Goal: Download file/media

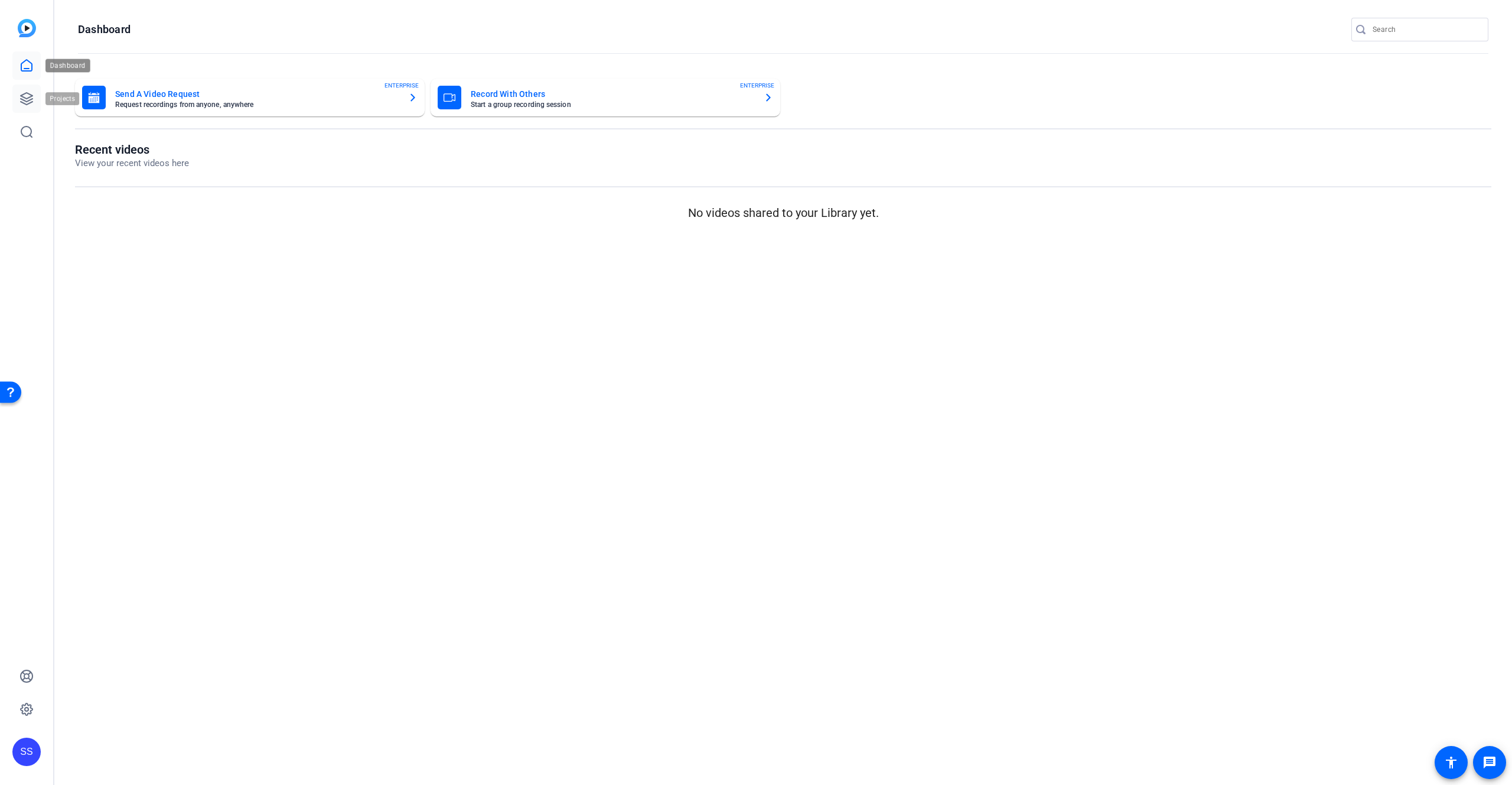
click at [29, 92] on icon at bounding box center [26, 98] width 14 height 14
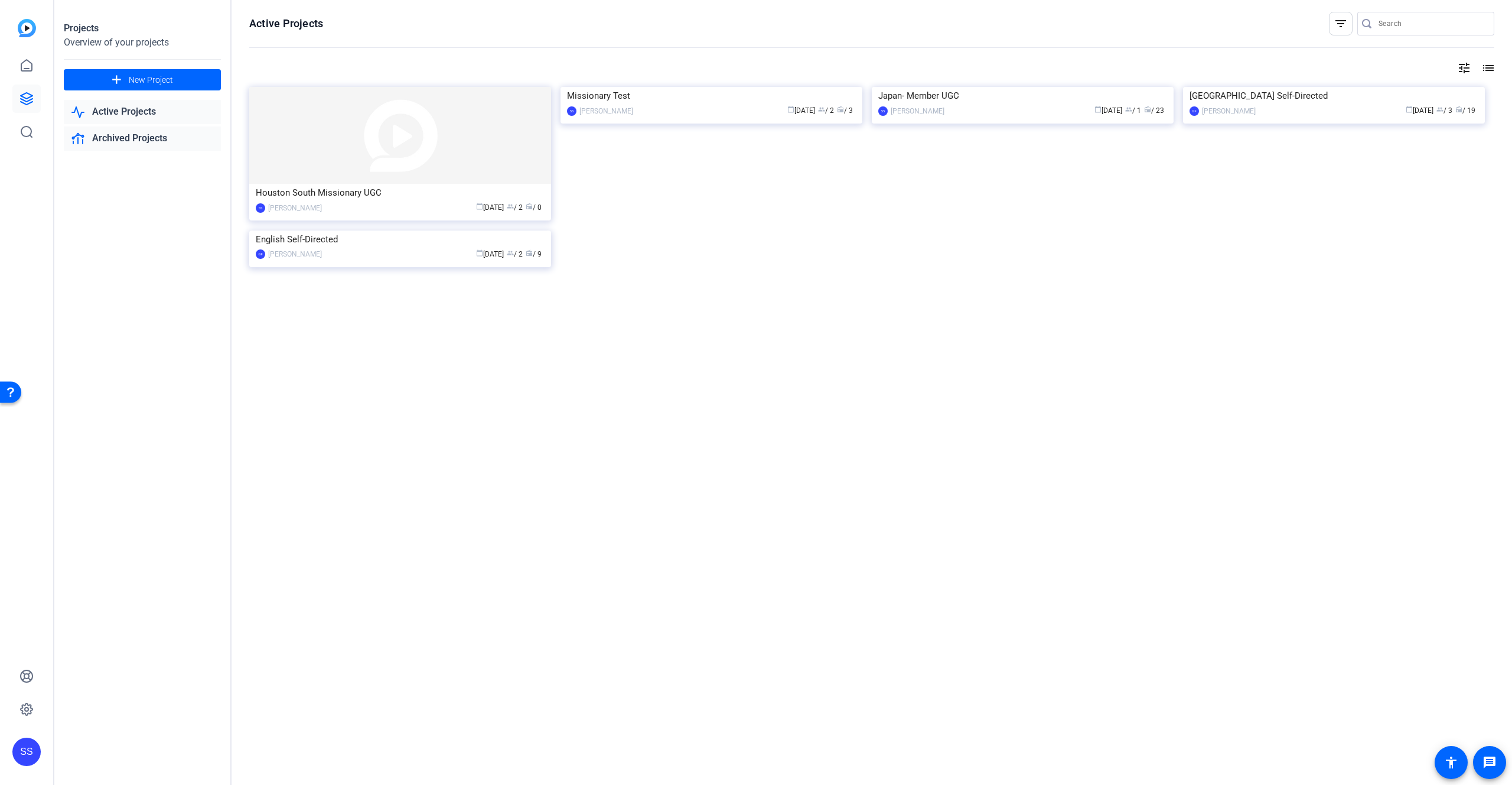
click at [140, 137] on link "Archived Projects" at bounding box center [142, 138] width 157 height 24
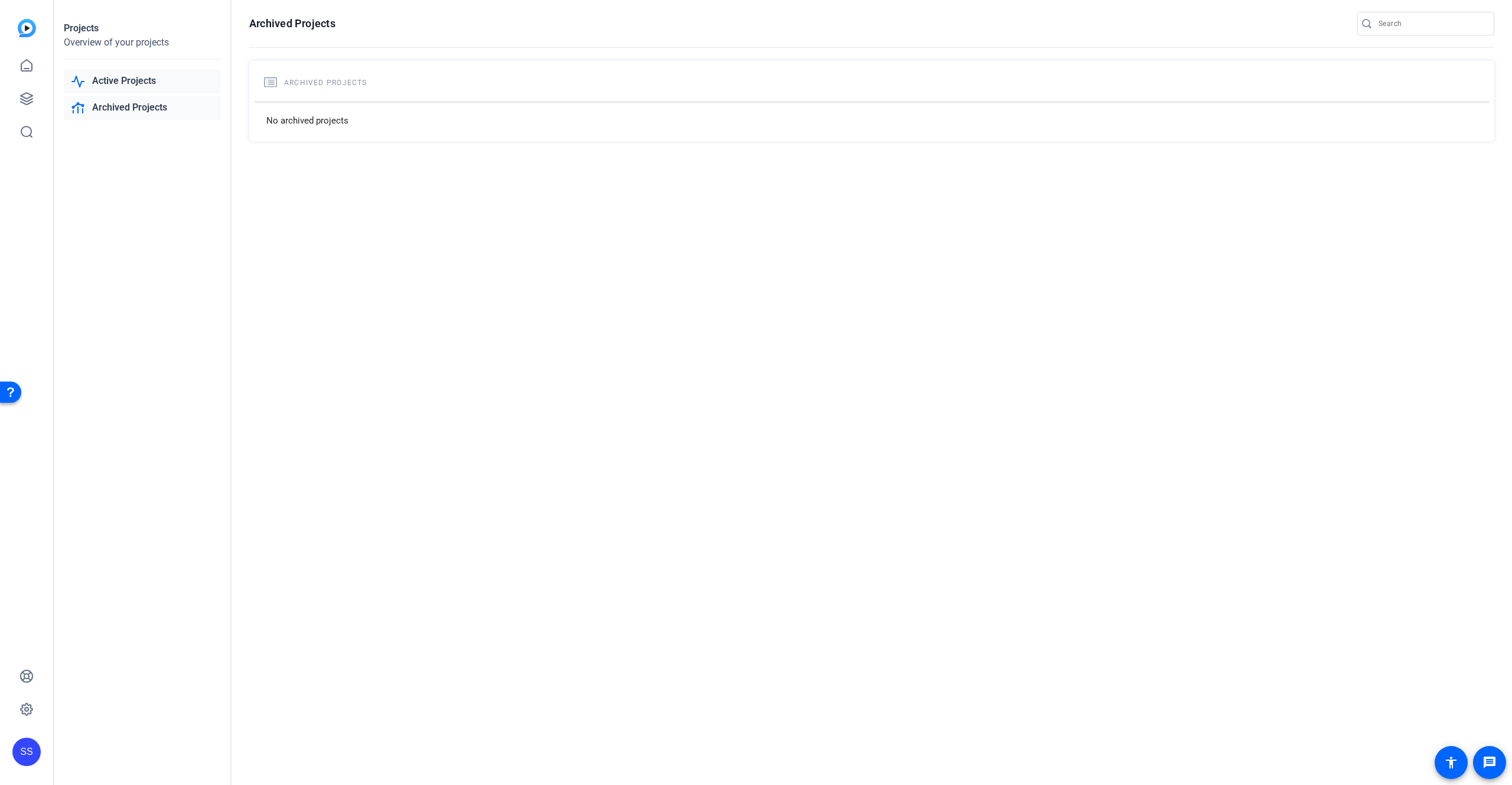
click at [138, 78] on link "Active Projects" at bounding box center [142, 81] width 157 height 24
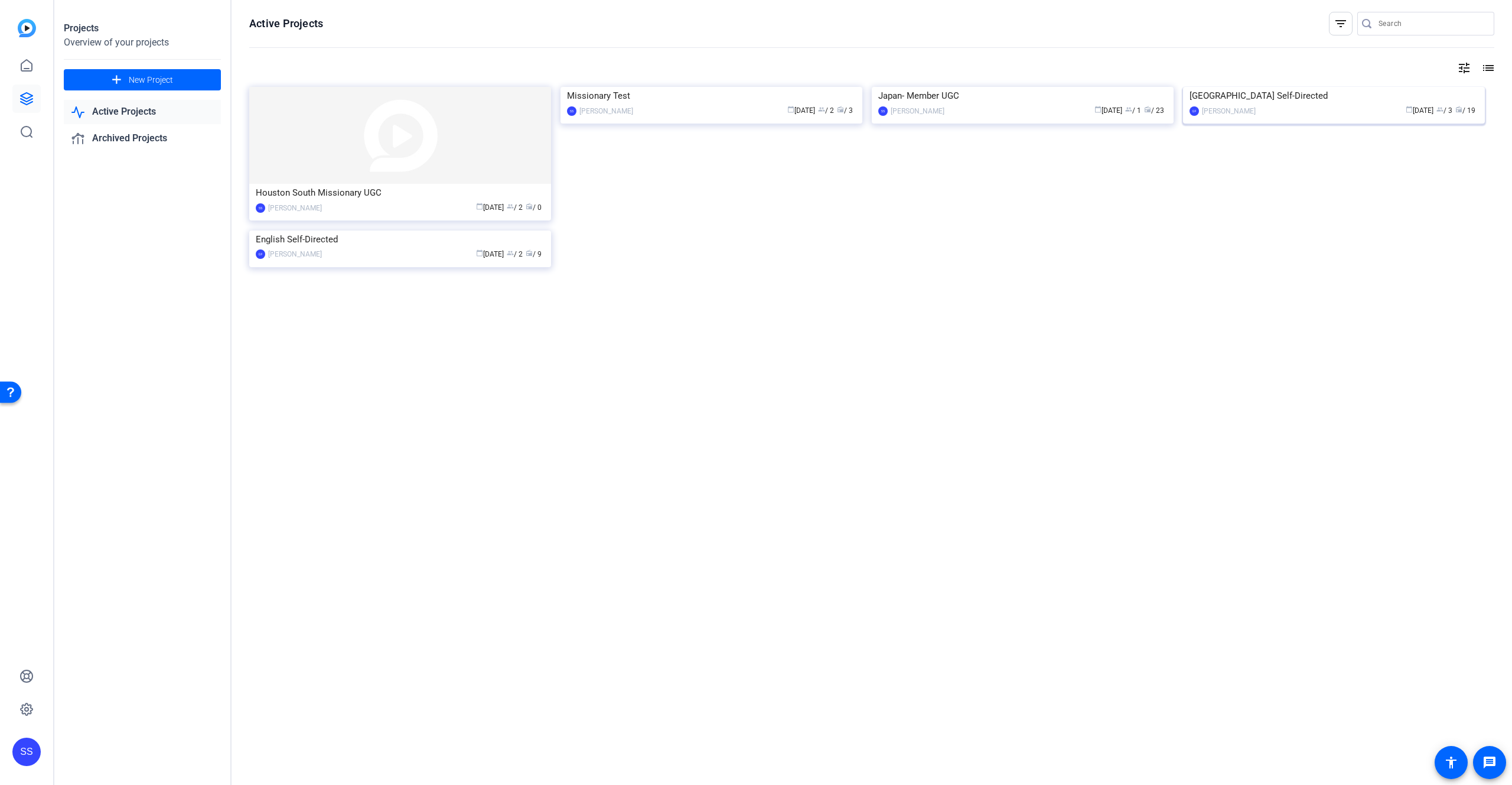
click at [1224, 105] on div "[GEOGRAPHIC_DATA] Self-Directed" at bounding box center [1334, 96] width 289 height 18
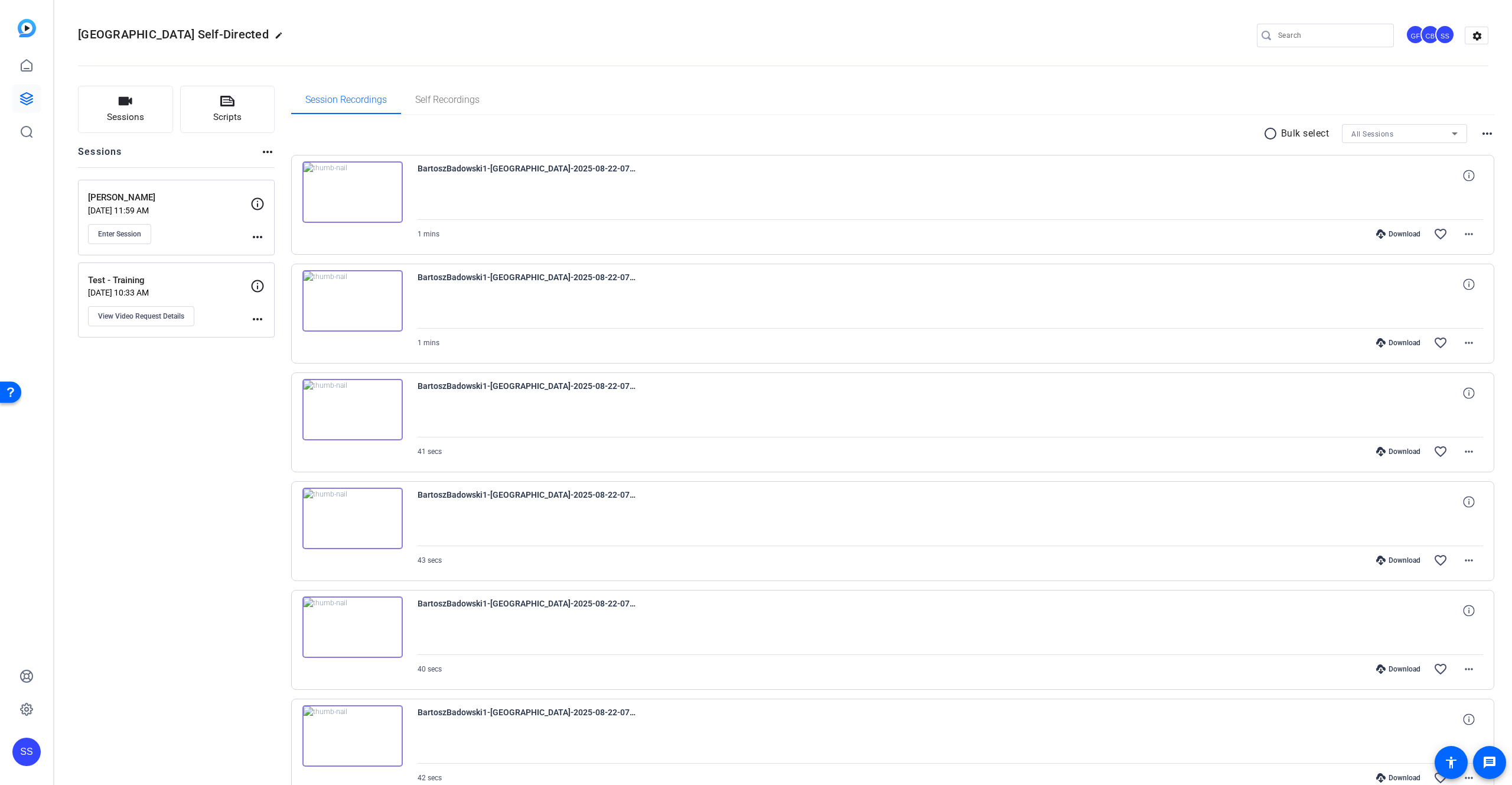
click at [1387, 234] on div "Download" at bounding box center [1398, 234] width 56 height 10
click at [1396, 340] on div "Download" at bounding box center [1398, 343] width 56 height 10
click at [1391, 448] on div "Download" at bounding box center [1398, 452] width 56 height 10
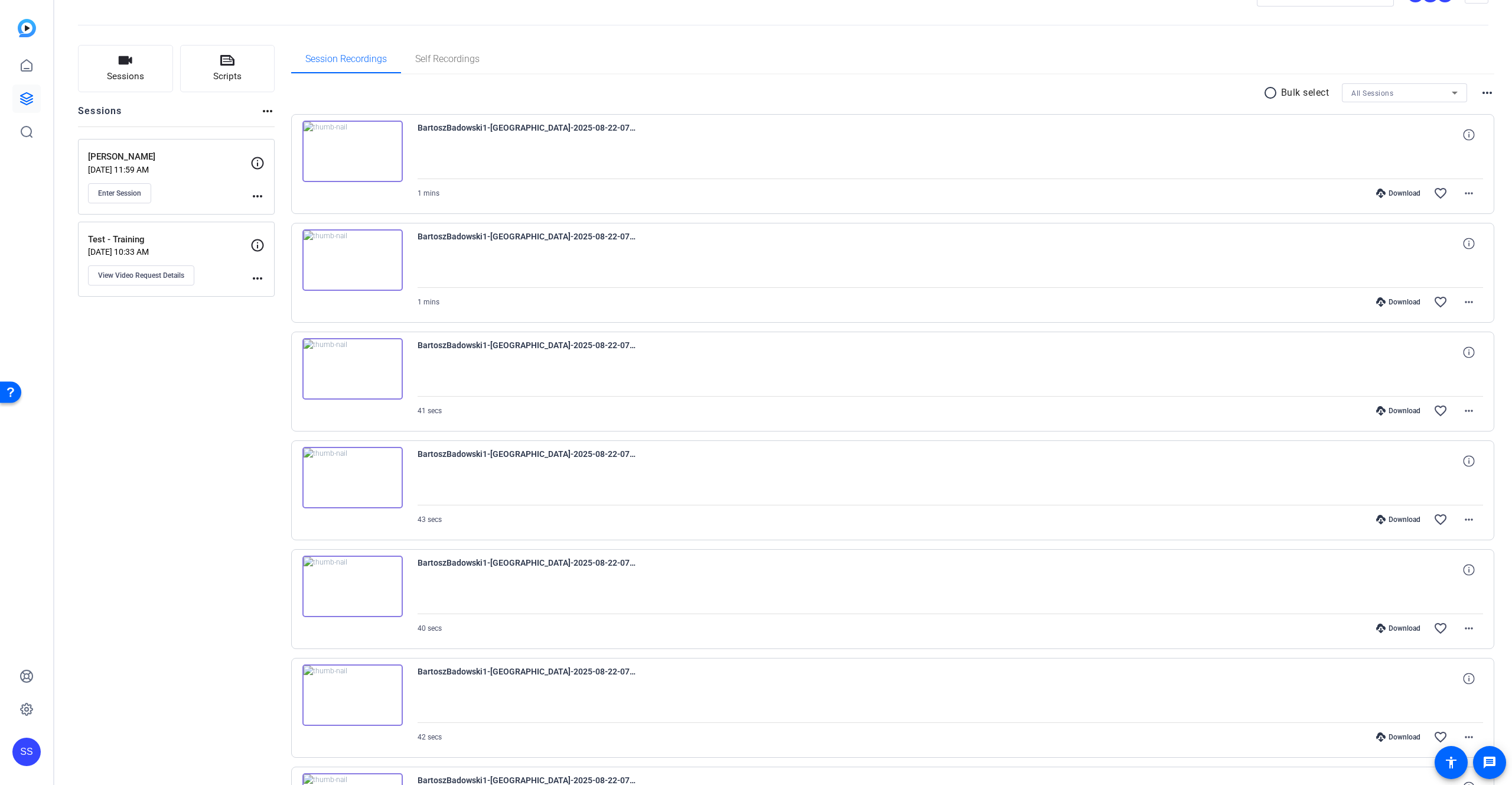
scroll to position [69, 0]
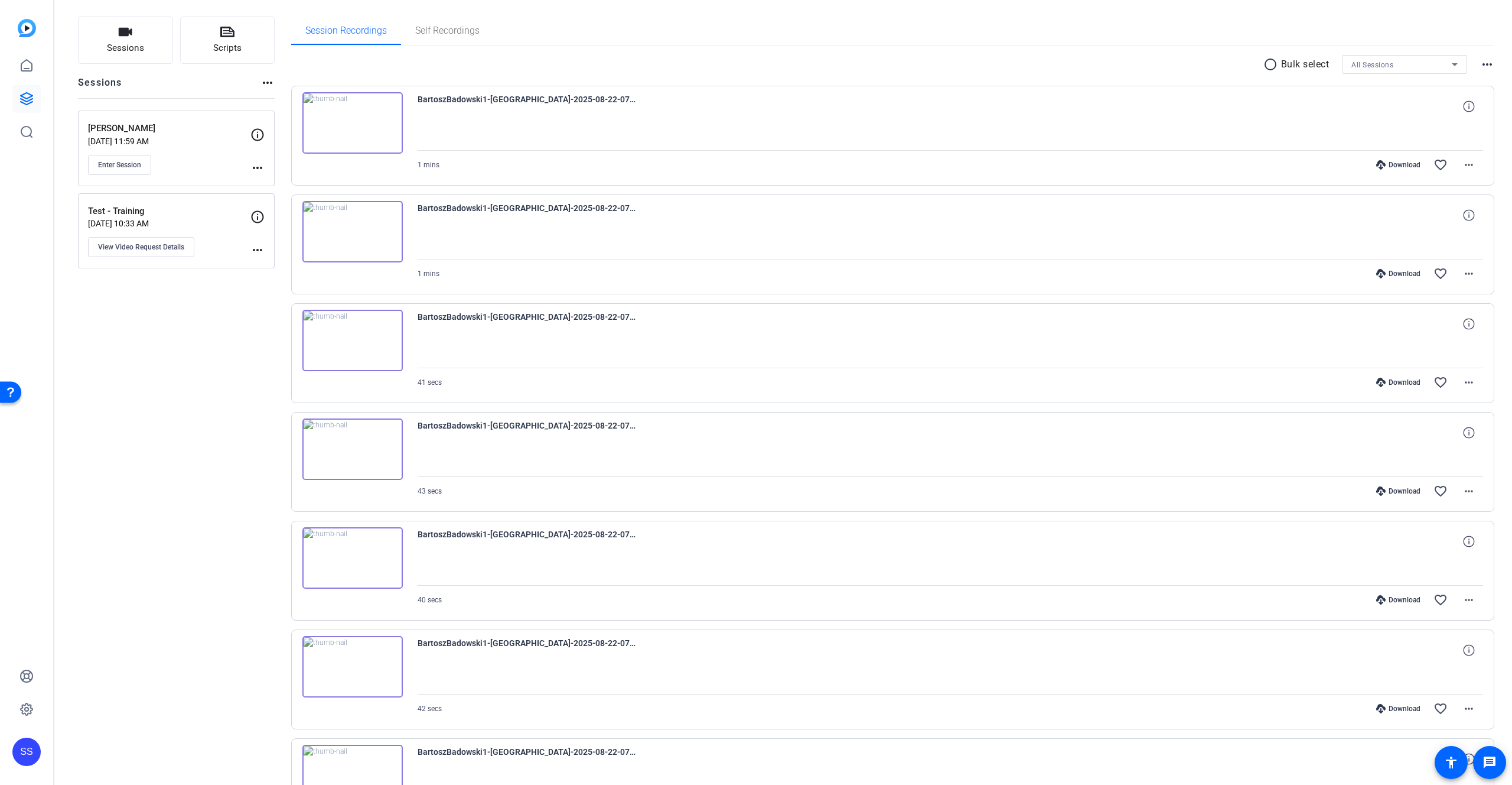
click at [1398, 494] on div "Download" at bounding box center [1398, 491] width 56 height 10
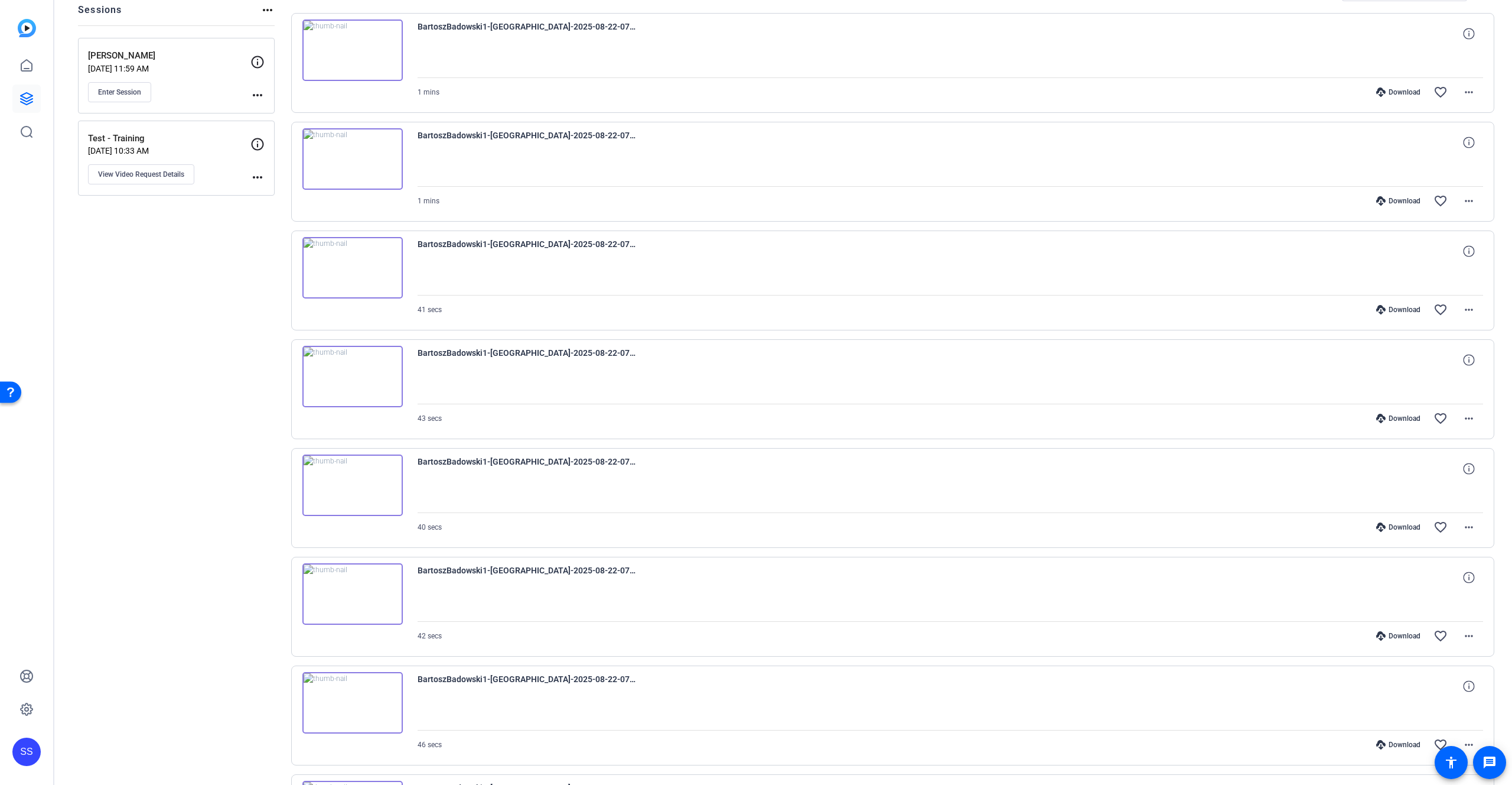
scroll to position [160, 0]
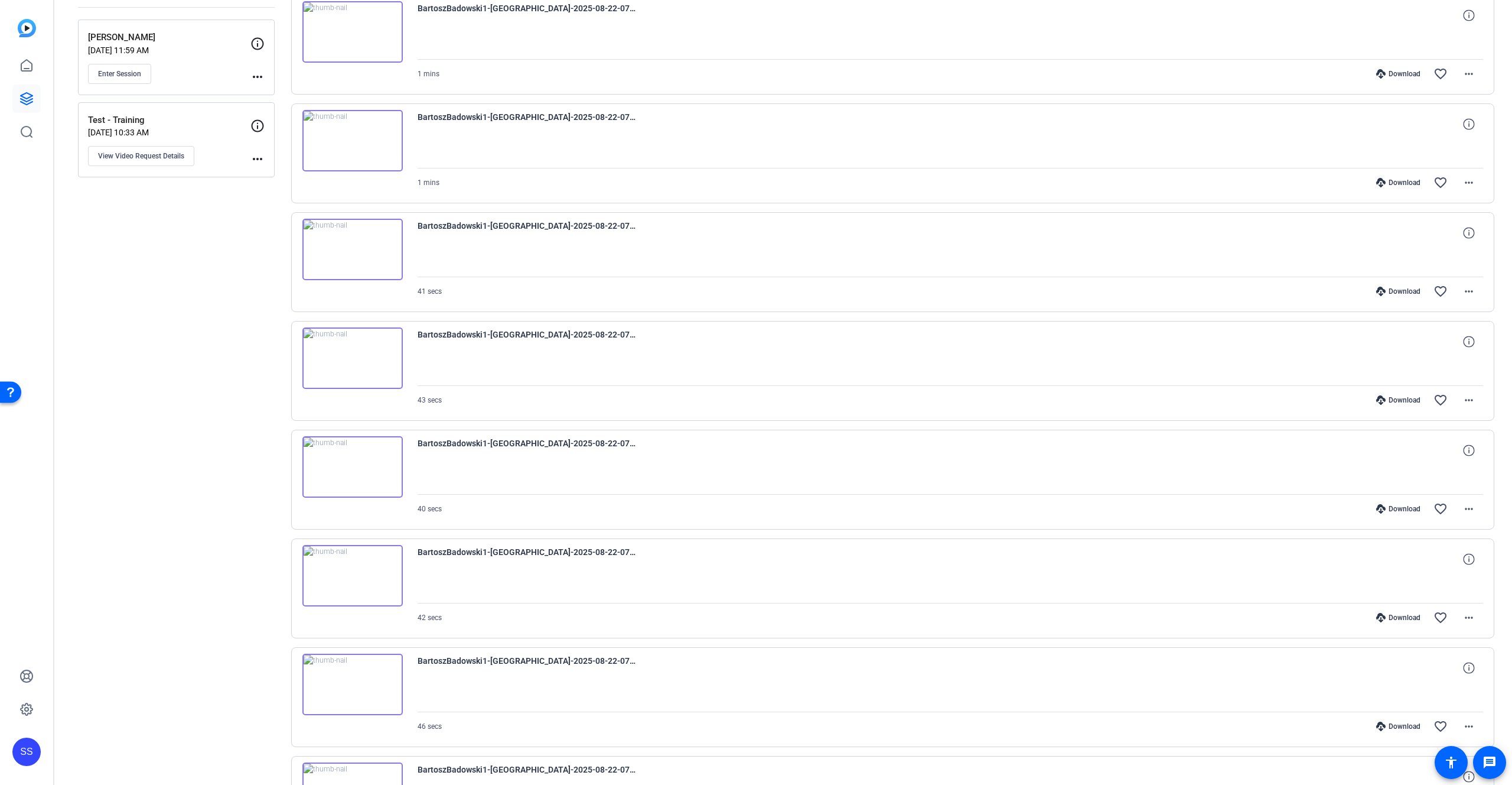
click at [1385, 507] on icon at bounding box center [1381, 509] width 10 height 10
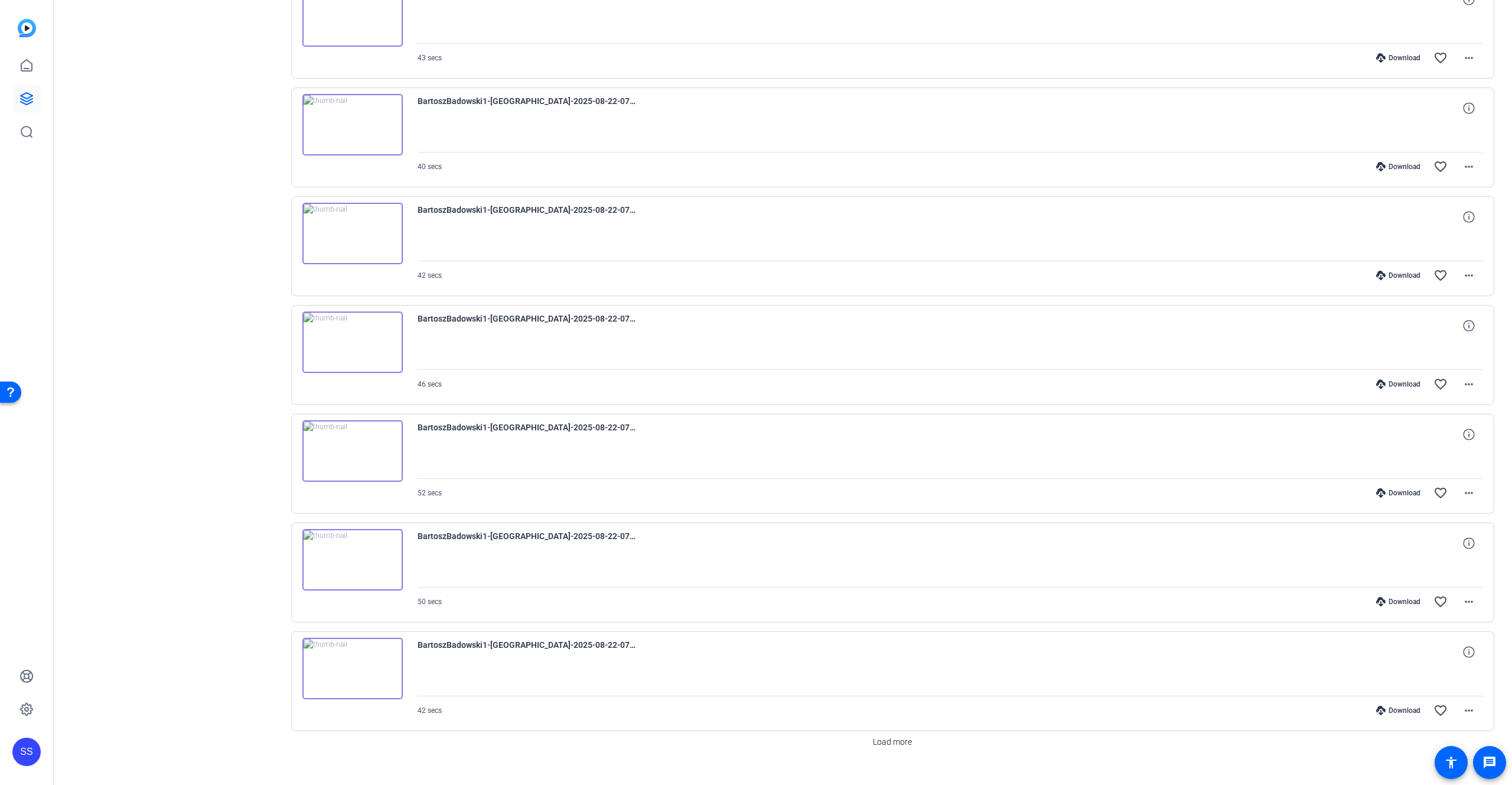
scroll to position [523, 0]
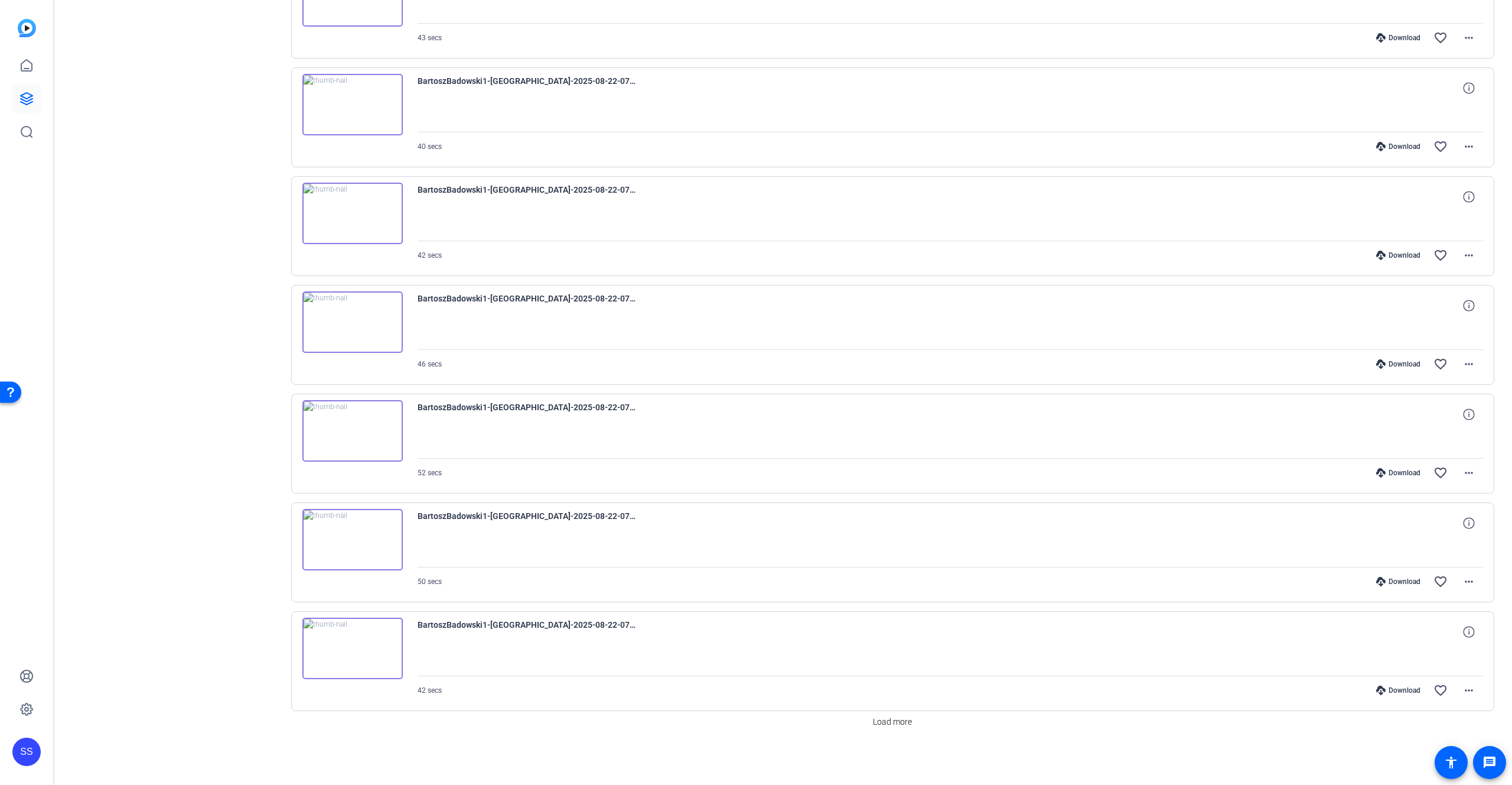
click at [1401, 258] on div "Download" at bounding box center [1398, 255] width 56 height 10
click at [1400, 361] on div "Download" at bounding box center [1398, 364] width 56 height 10
click at [1388, 474] on div "Download" at bounding box center [1398, 473] width 56 height 10
click at [1385, 583] on icon at bounding box center [1381, 582] width 10 height 10
click at [1387, 694] on div "Download" at bounding box center [1398, 691] width 56 height 10
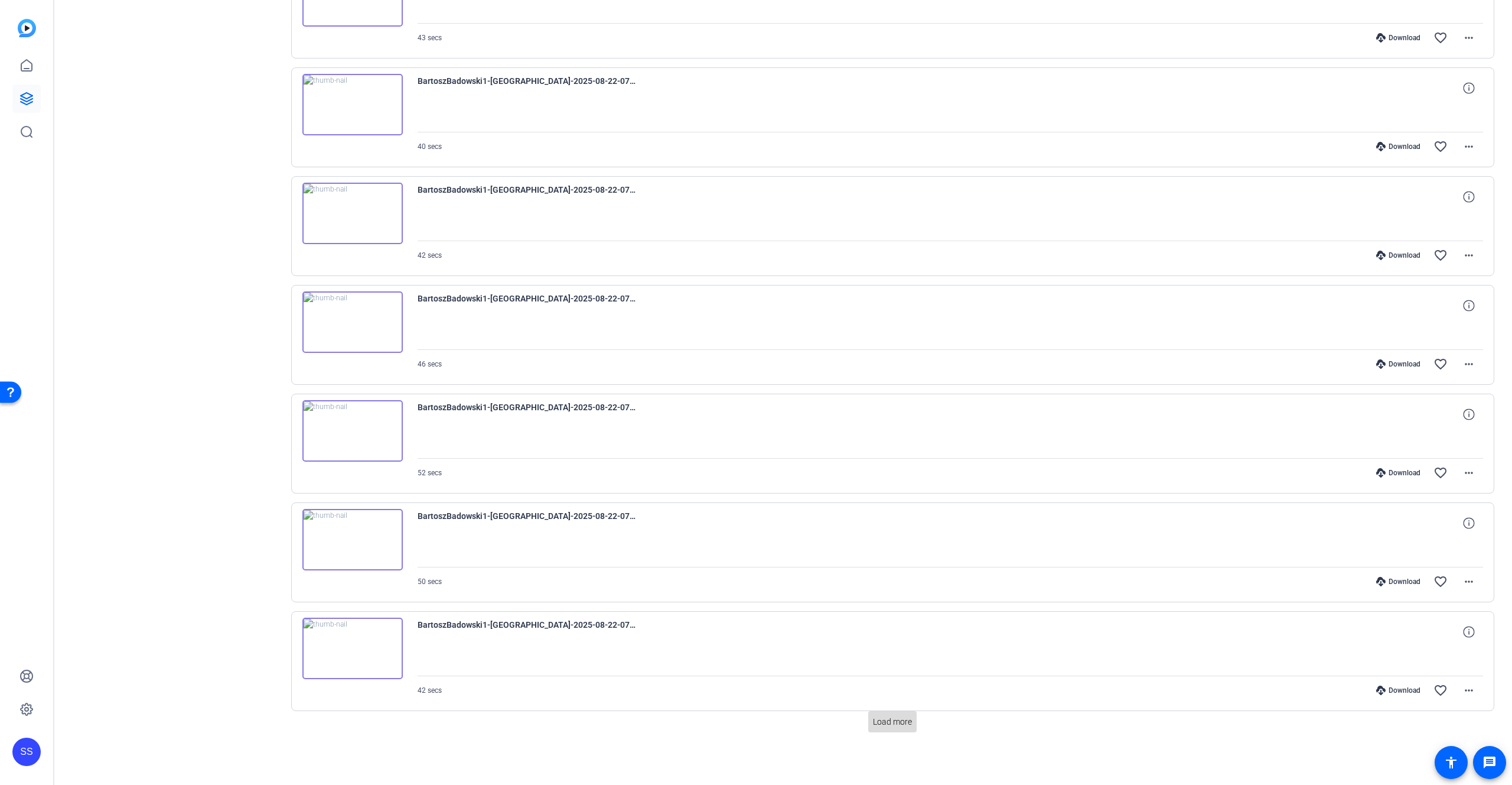
click at [891, 727] on span "Load more" at bounding box center [893, 722] width 39 height 12
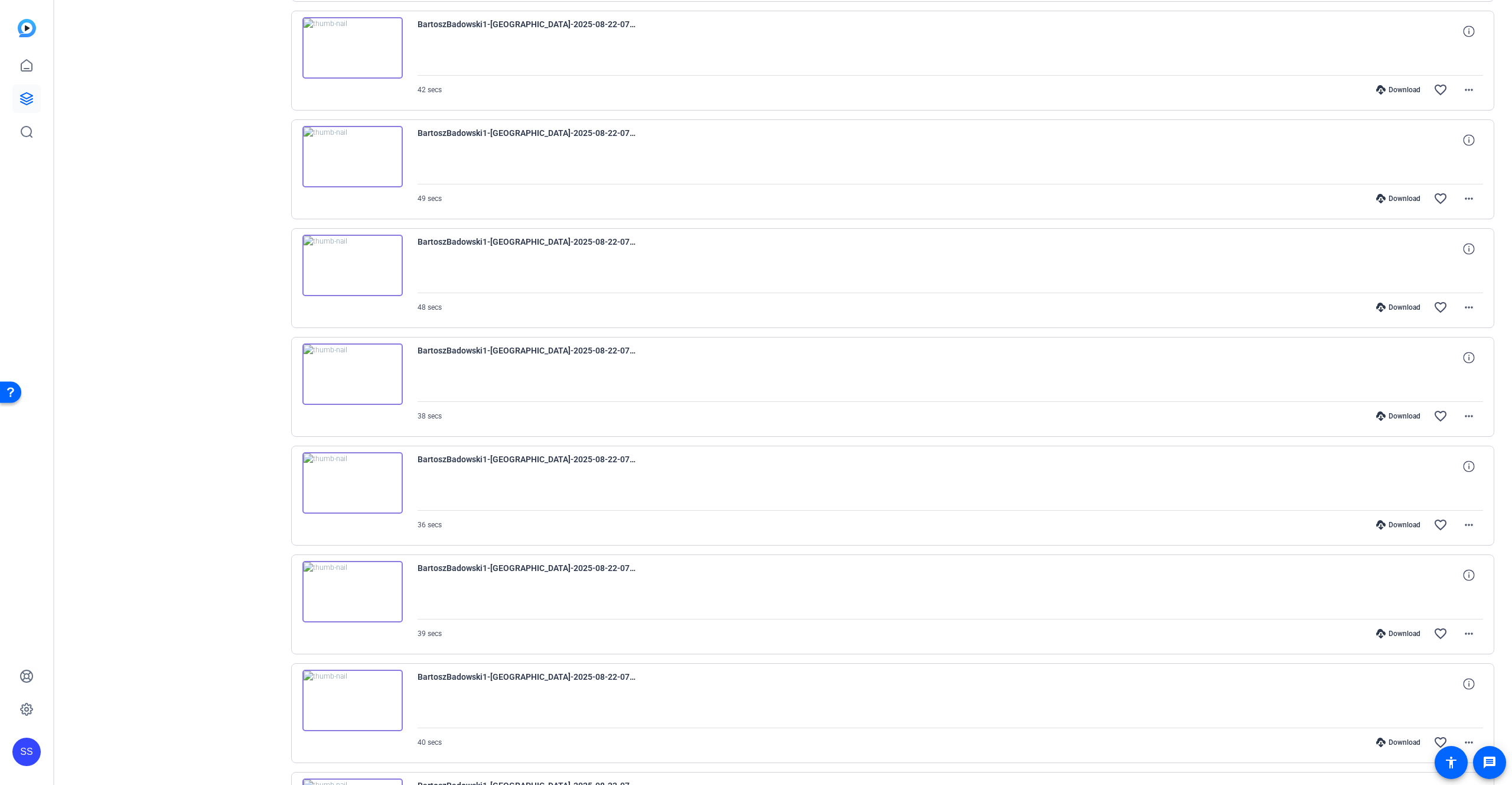
scroll to position [1239, 0]
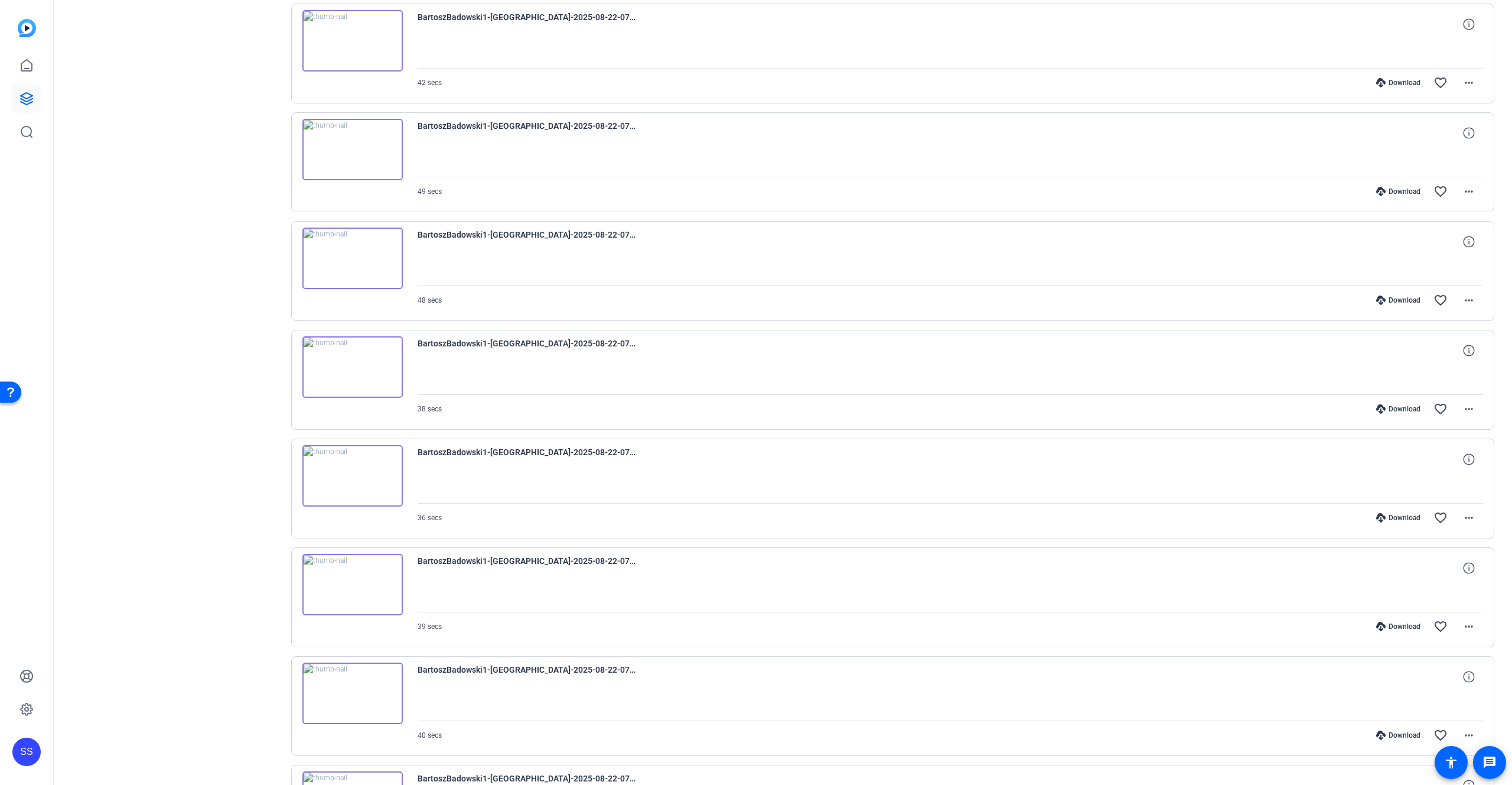
click at [1395, 85] on div "Download" at bounding box center [1398, 83] width 56 height 10
click at [1405, 193] on div "Download" at bounding box center [1398, 191] width 56 height 10
click at [1384, 302] on icon at bounding box center [1381, 300] width 10 height 10
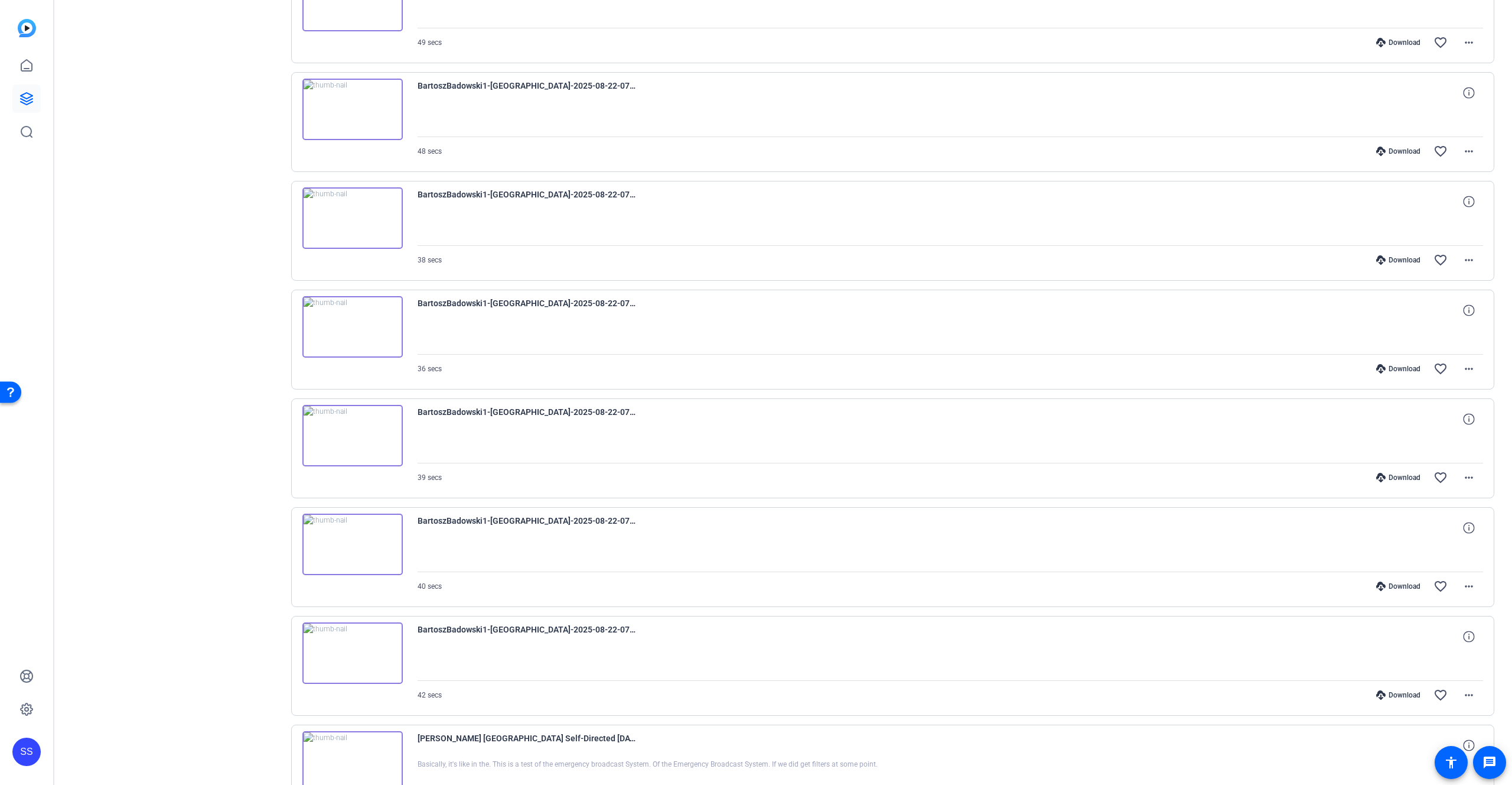
scroll to position [1480, 0]
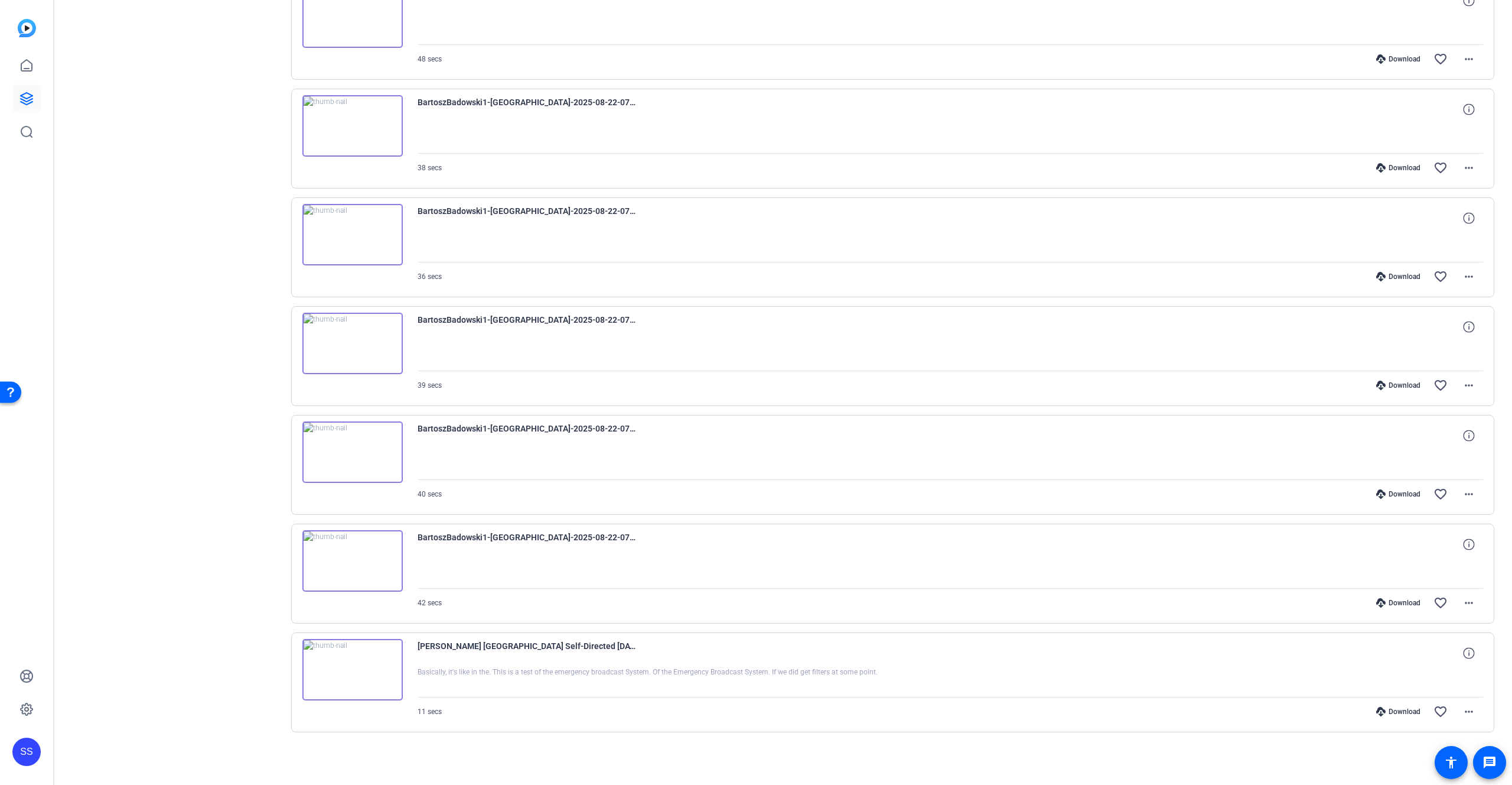
click at [1391, 165] on div "Download" at bounding box center [1398, 168] width 56 height 10
click at [1381, 281] on icon at bounding box center [1381, 277] width 10 height 10
click at [1396, 386] on div "Download" at bounding box center [1398, 386] width 56 height 10
click at [1386, 489] on div "Download favorite_border more_horiz" at bounding box center [1110, 494] width 746 height 28
click at [1385, 493] on icon at bounding box center [1381, 494] width 10 height 10
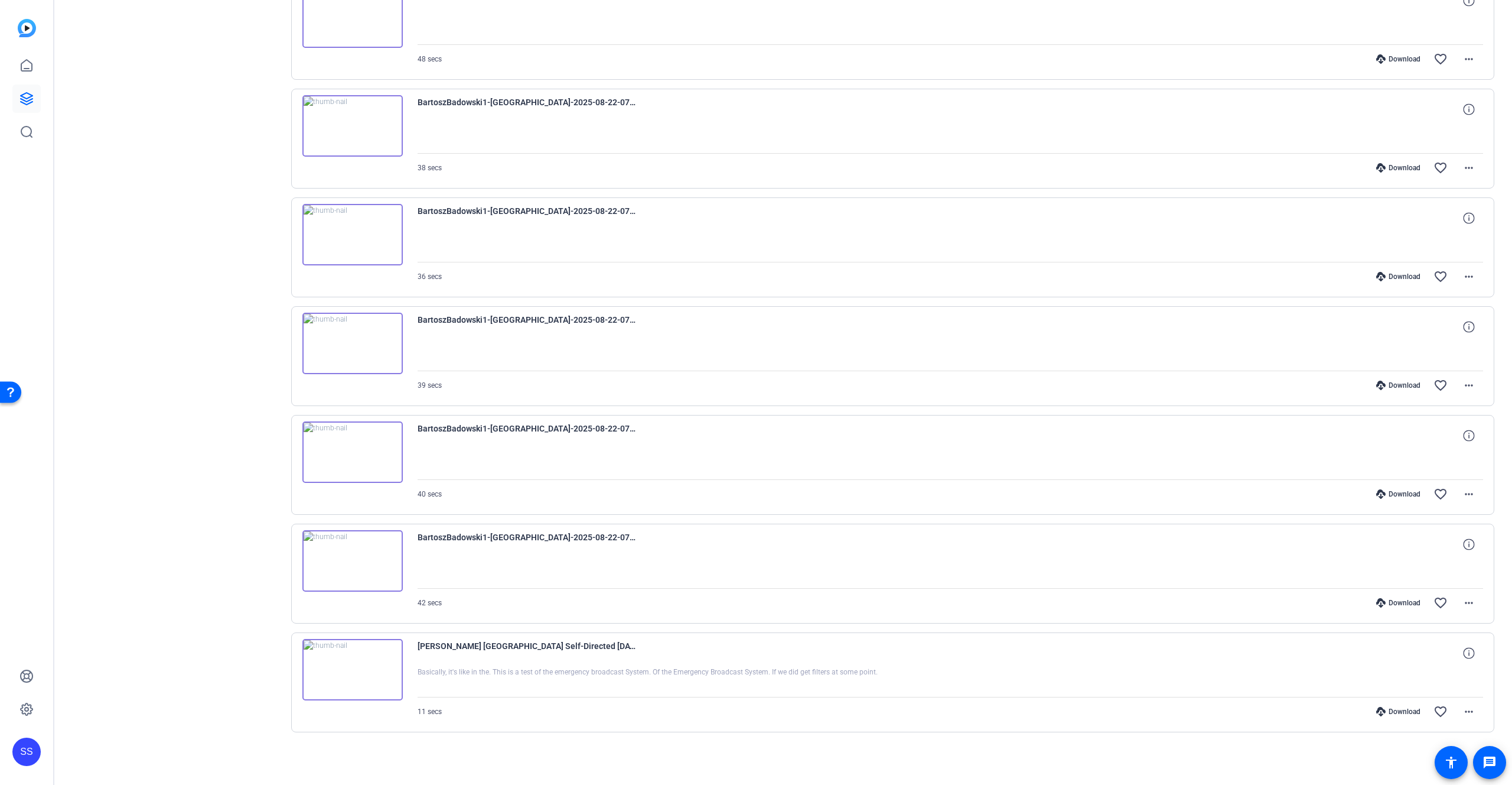
click at [1402, 607] on div "Download" at bounding box center [1398, 603] width 56 height 10
click at [1384, 711] on icon at bounding box center [1381, 712] width 10 height 10
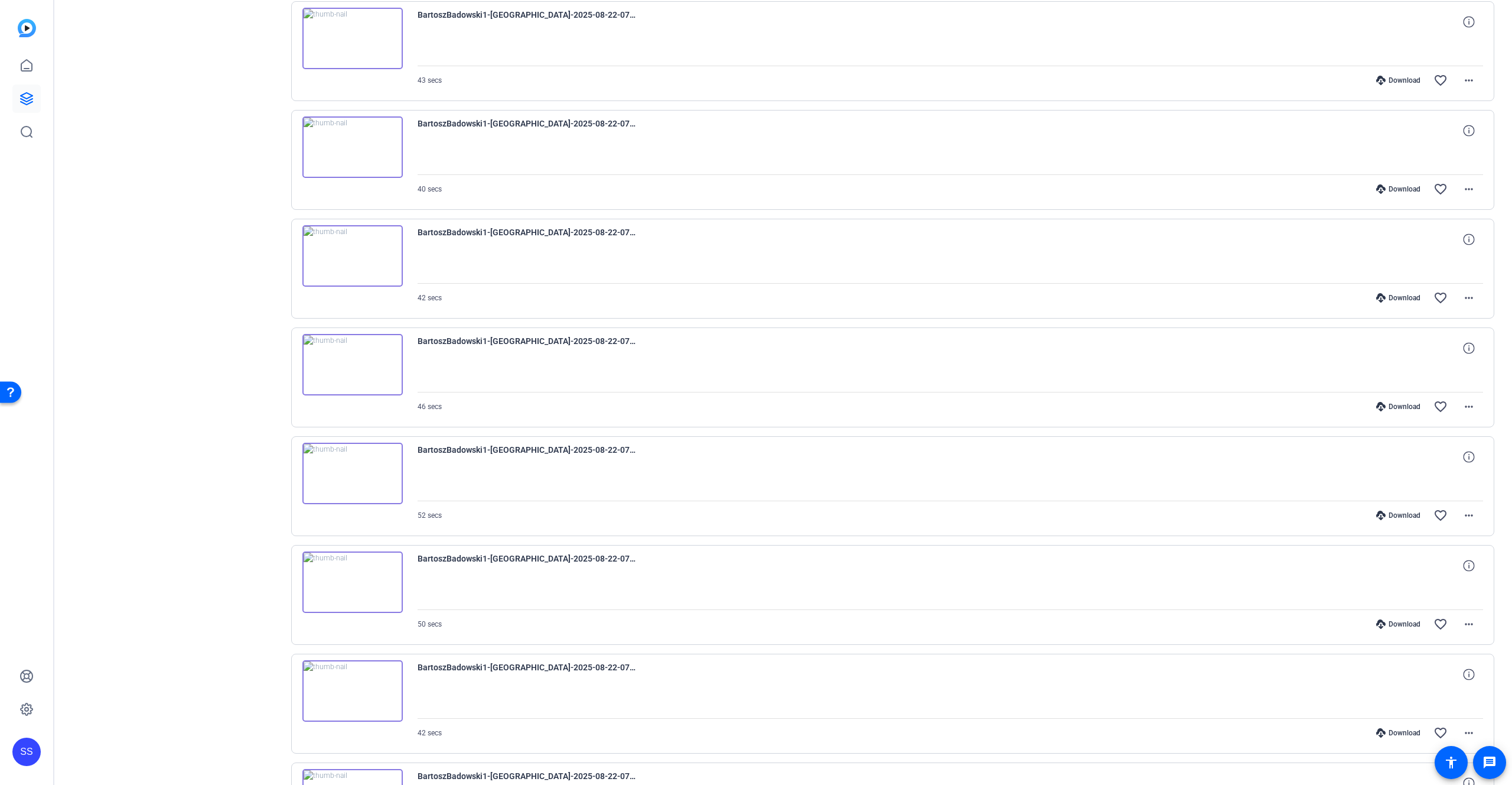
scroll to position [0, 0]
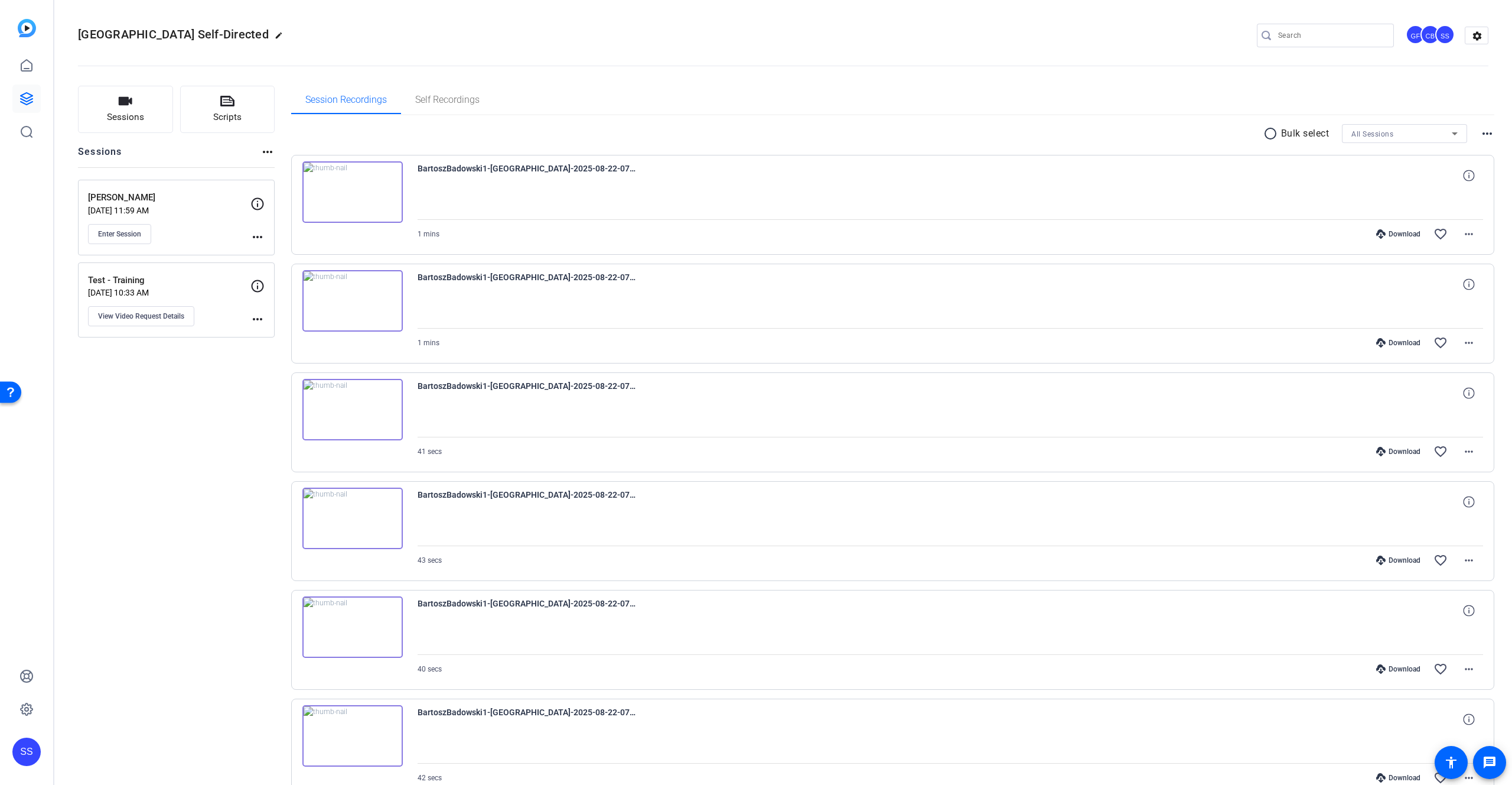
click at [215, 211] on p "Aug 21, 2025 @ 11:59 AM" at bounding box center [169, 211] width 162 height 10
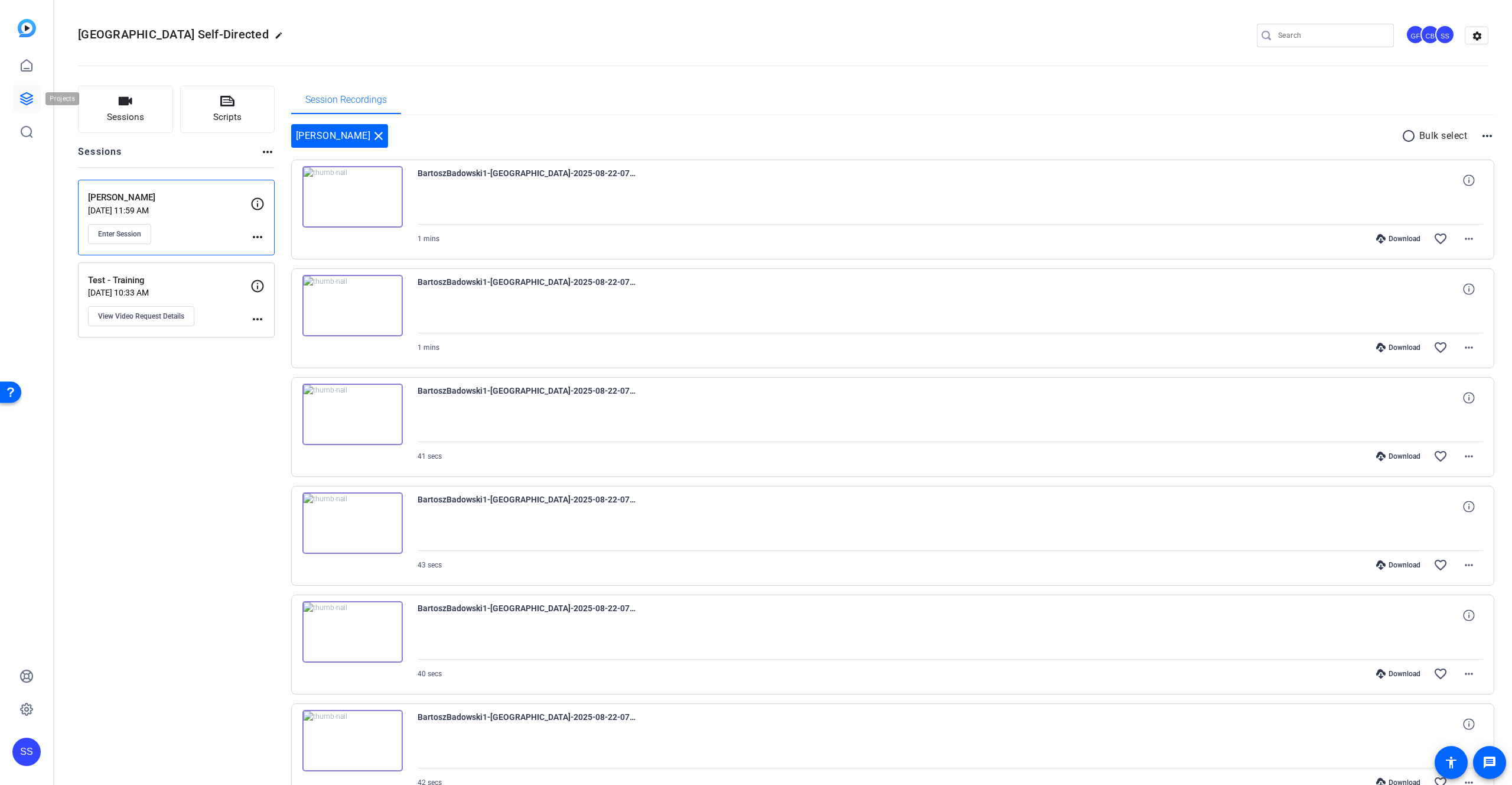
click at [21, 99] on icon at bounding box center [26, 98] width 14 height 14
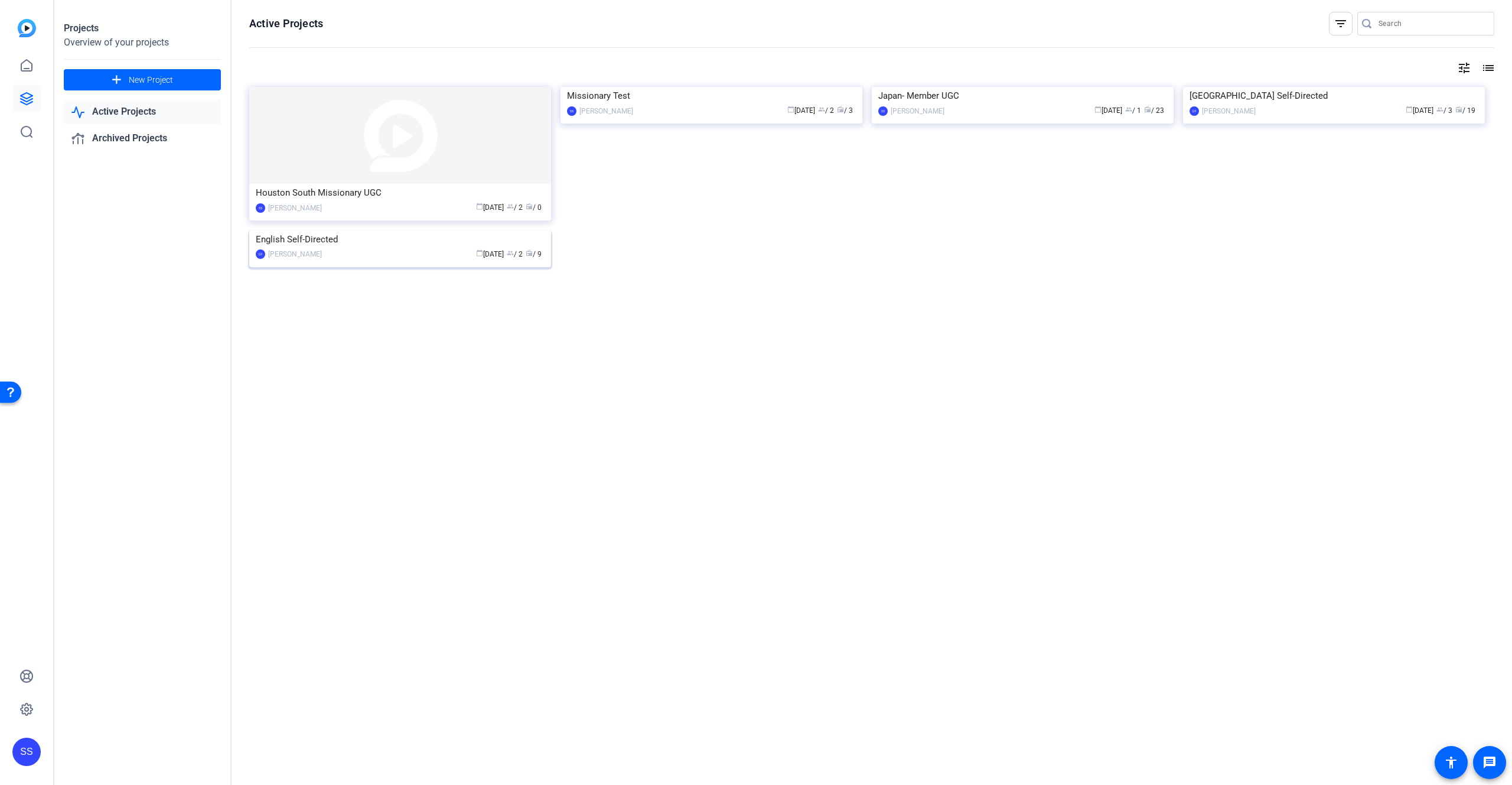
click at [361, 231] on img at bounding box center [400, 231] width 302 height 0
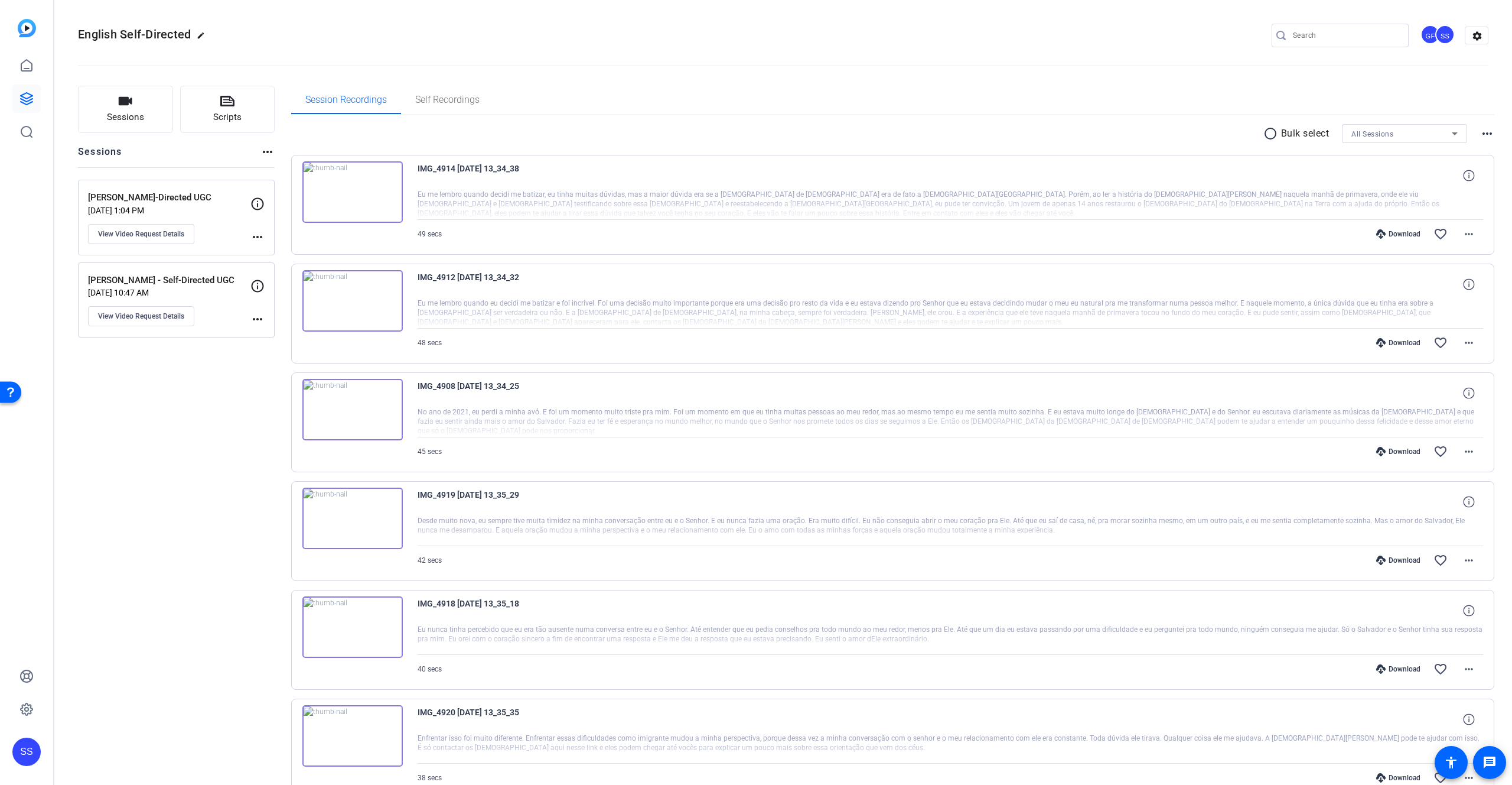
click at [204, 279] on p "Arnela Lokotui - Self-Directed UGC" at bounding box center [169, 280] width 162 height 14
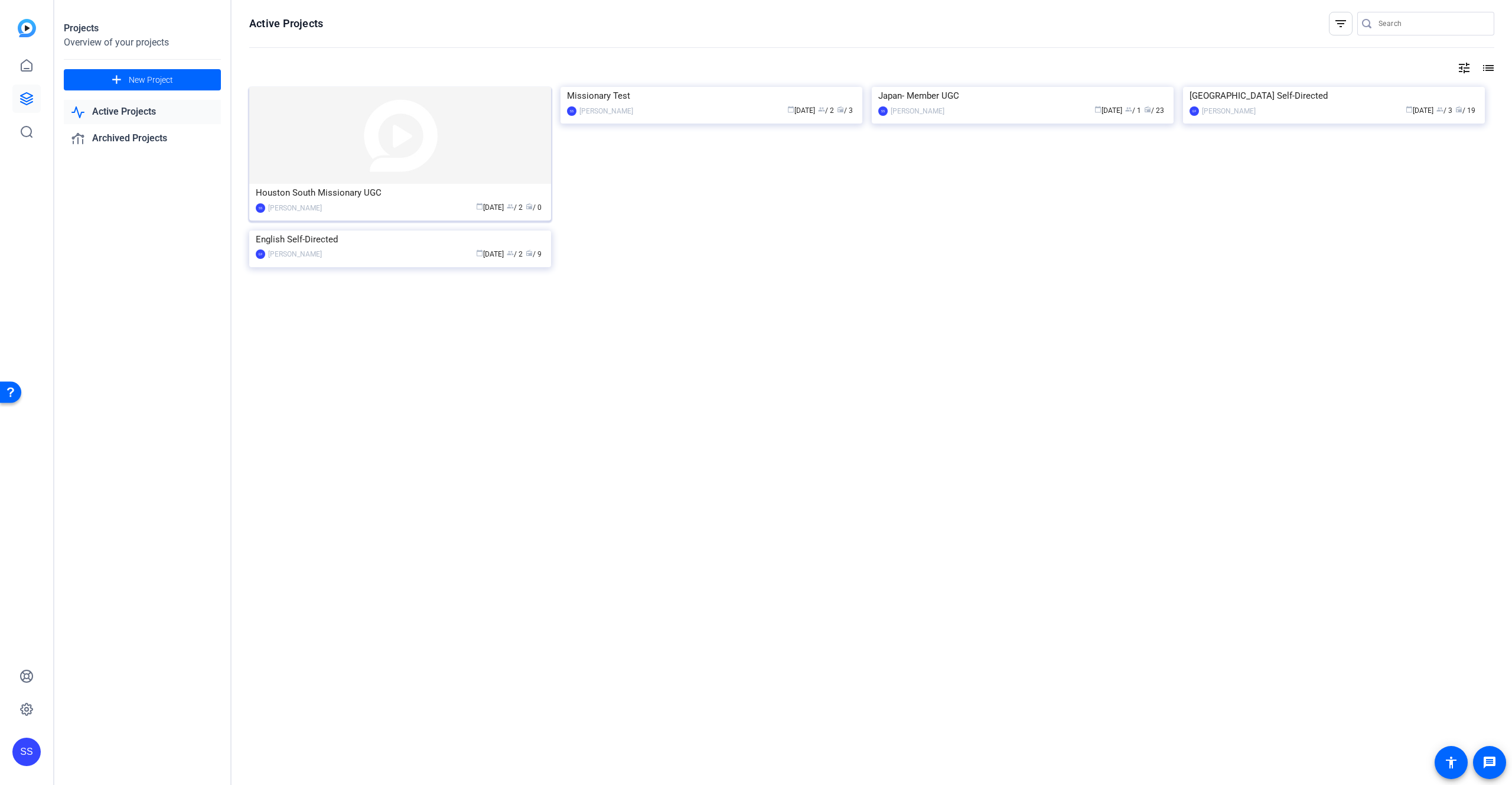
click at [439, 204] on div "calendar_today Aug 25 group / 2 radio / 0" at bounding box center [436, 208] width 217 height 12
click at [108, 138] on link "Archived Projects" at bounding box center [142, 138] width 157 height 24
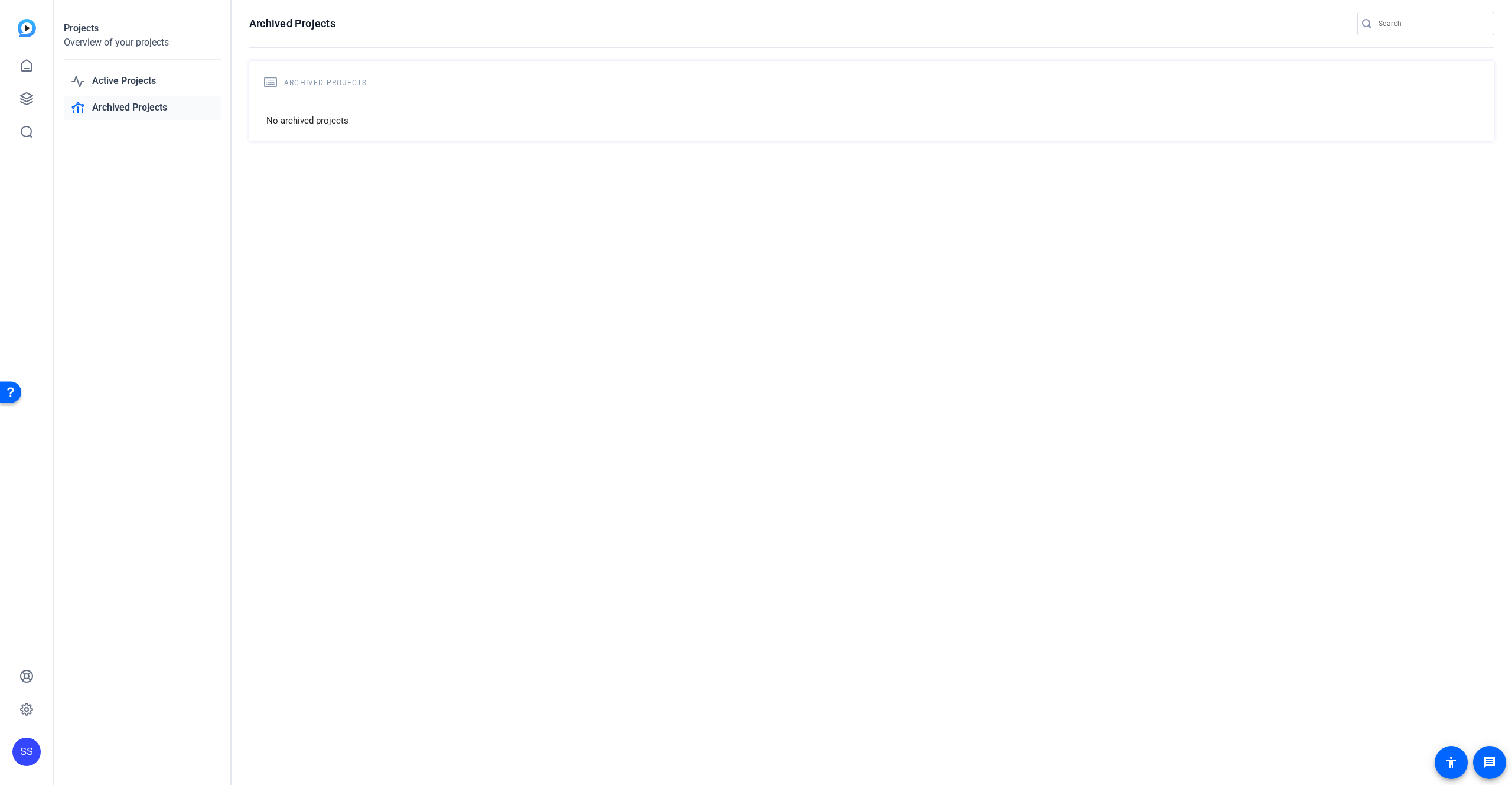
click at [377, 76] on h2 "Archived Projects" at bounding box center [872, 83] width 1215 height 14
click at [379, 120] on div "No archived projects" at bounding box center [872, 121] width 1235 height 38
click at [128, 82] on link "Active Projects" at bounding box center [142, 81] width 157 height 24
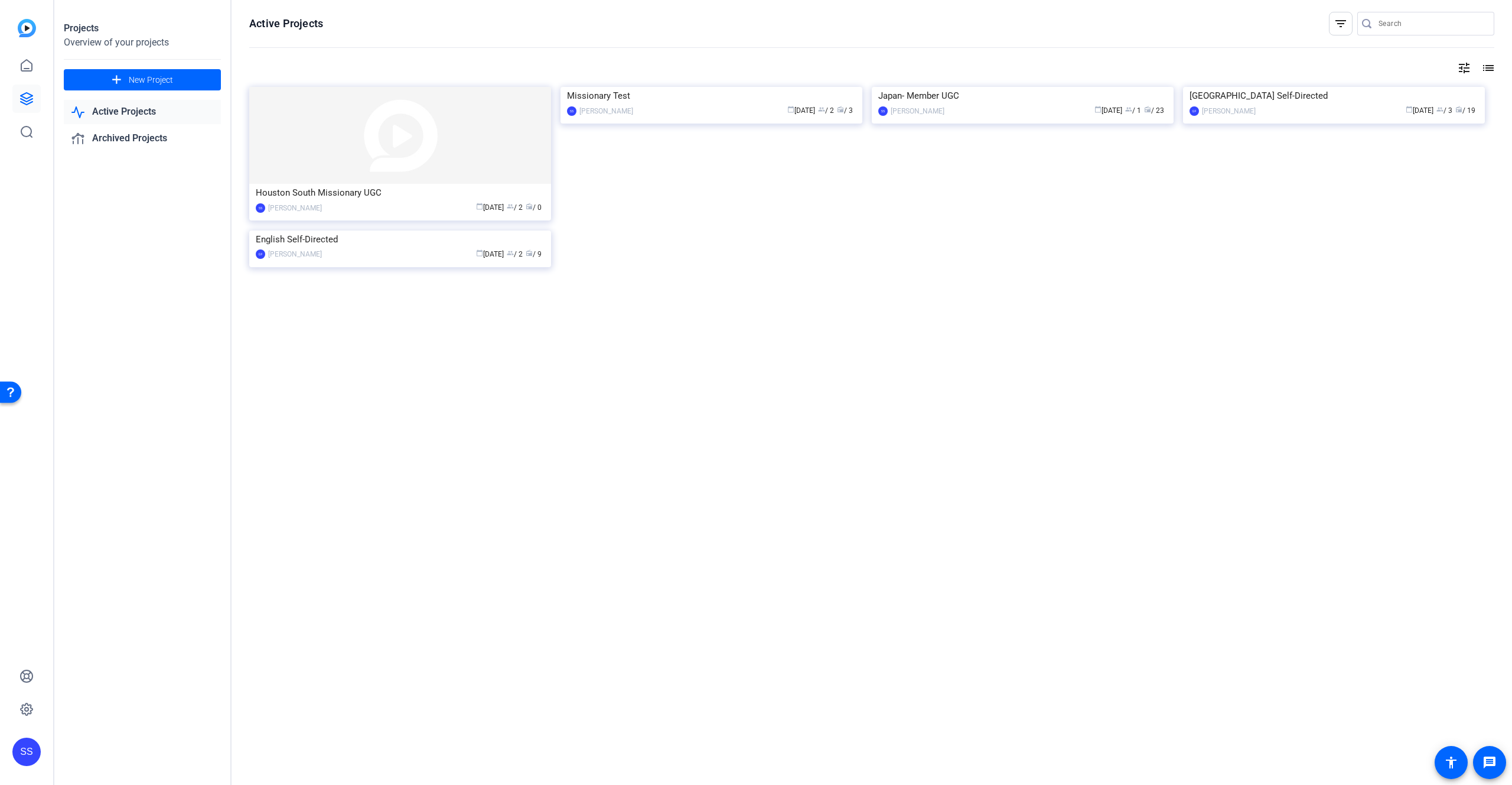
click at [1462, 69] on mat-icon "tune" at bounding box center [1465, 67] width 14 height 14
click at [1462, 69] on div at bounding box center [756, 392] width 1512 height 785
click at [1489, 69] on mat-icon "list" at bounding box center [1487, 67] width 14 height 14
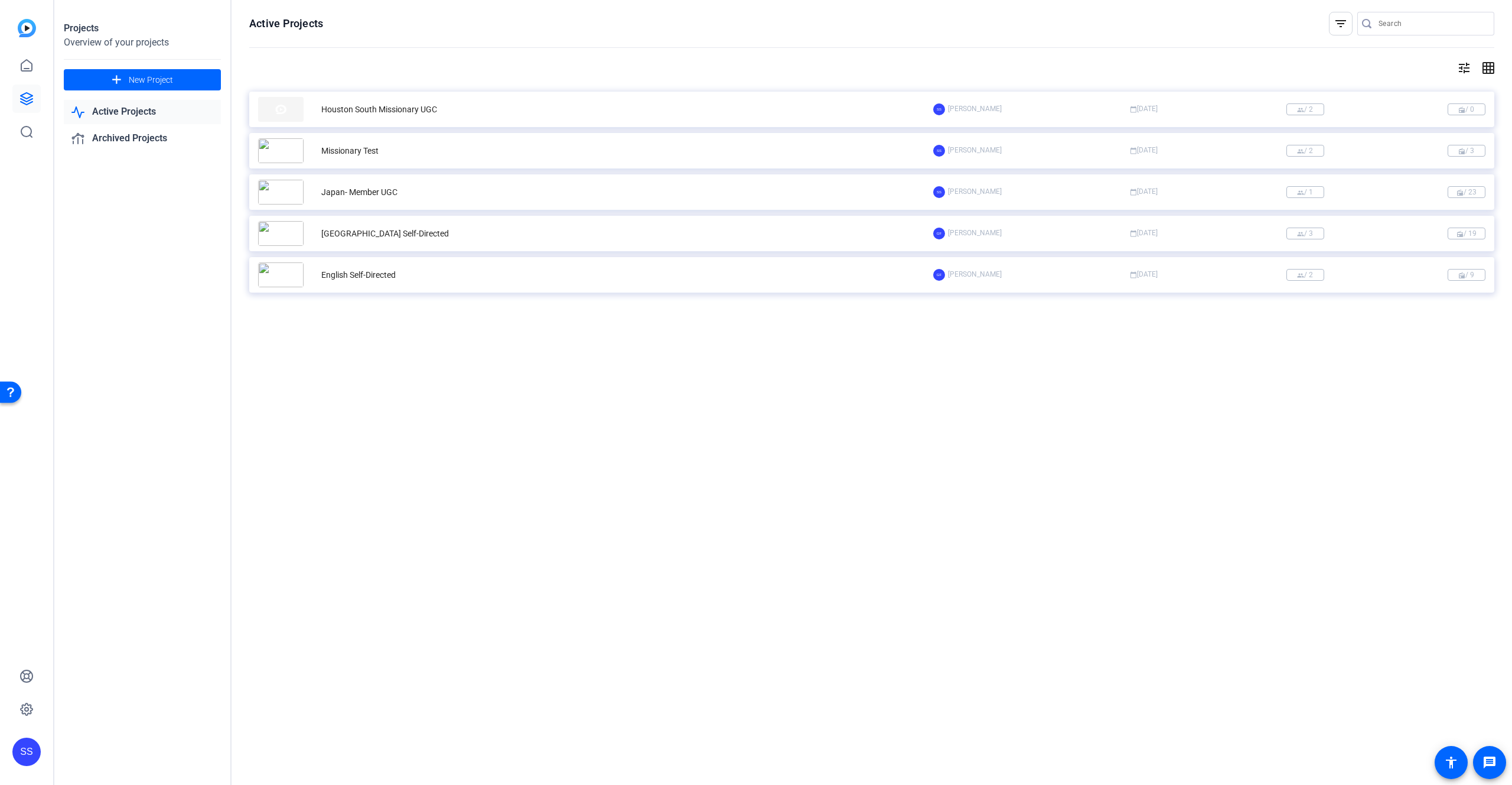
click at [1489, 69] on mat-icon "grid_on" at bounding box center [1487, 67] width 14 height 14
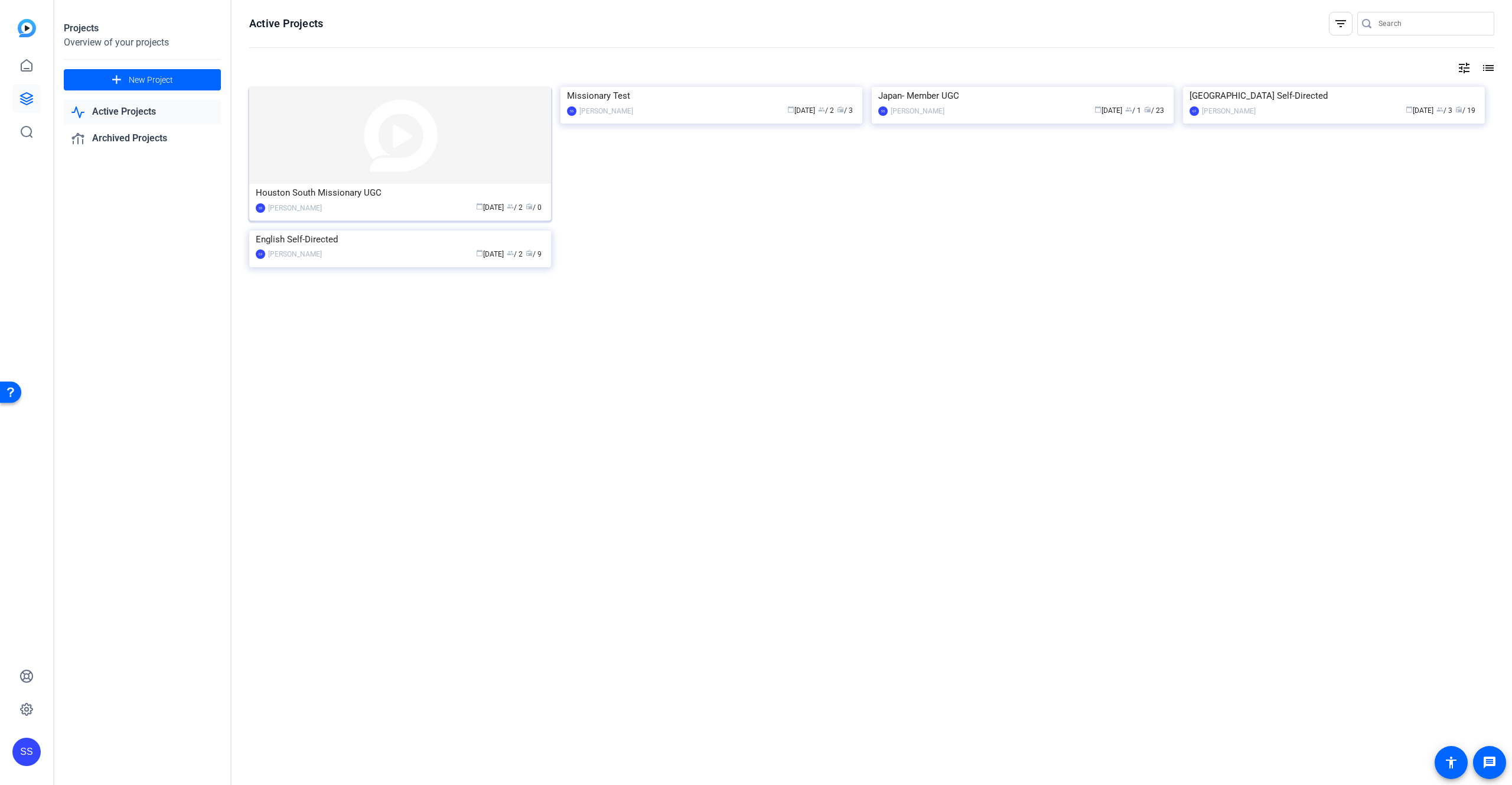
click at [480, 132] on img at bounding box center [400, 135] width 302 height 97
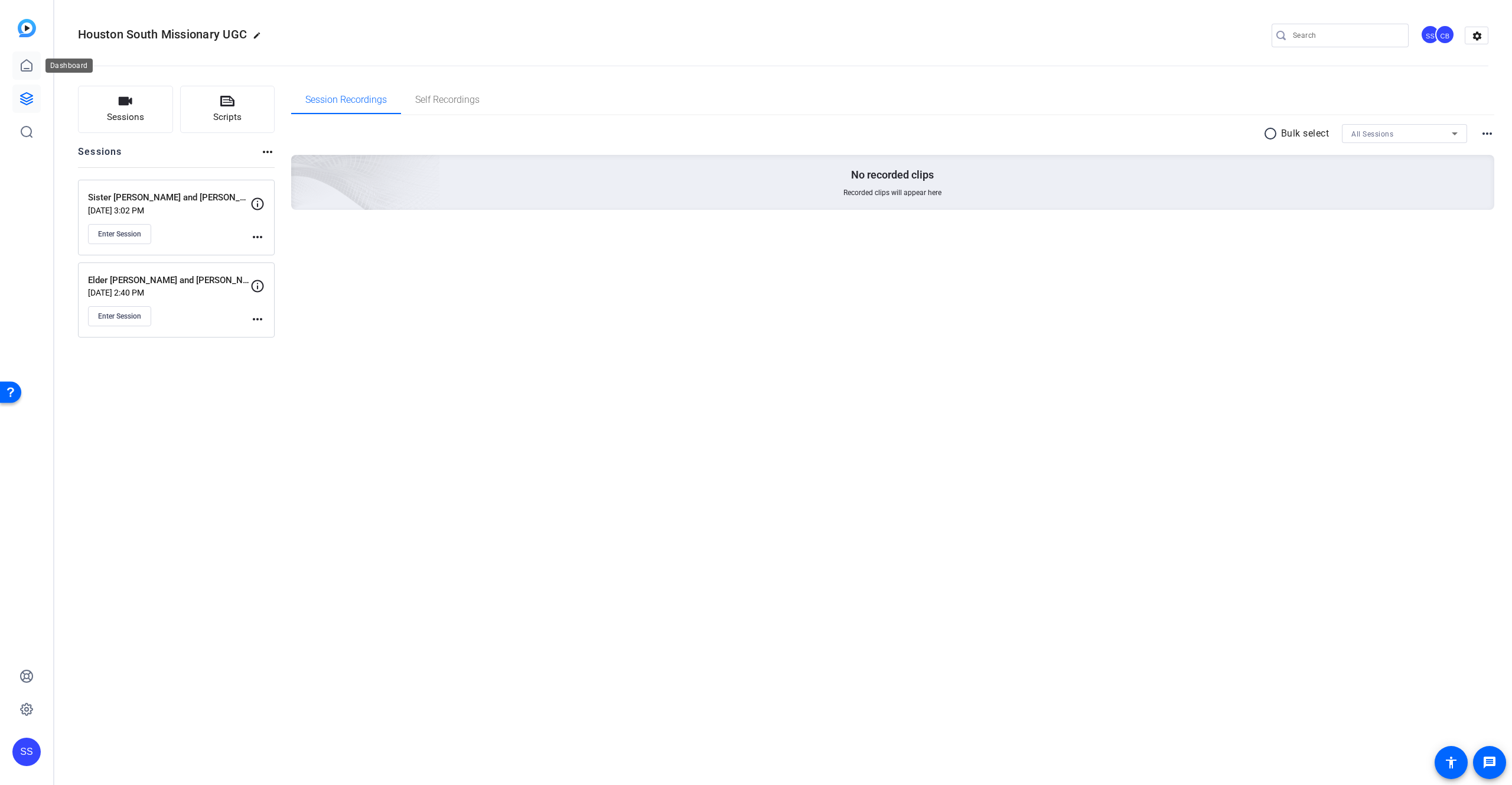
click at [27, 65] on icon at bounding box center [26, 65] width 14 height 14
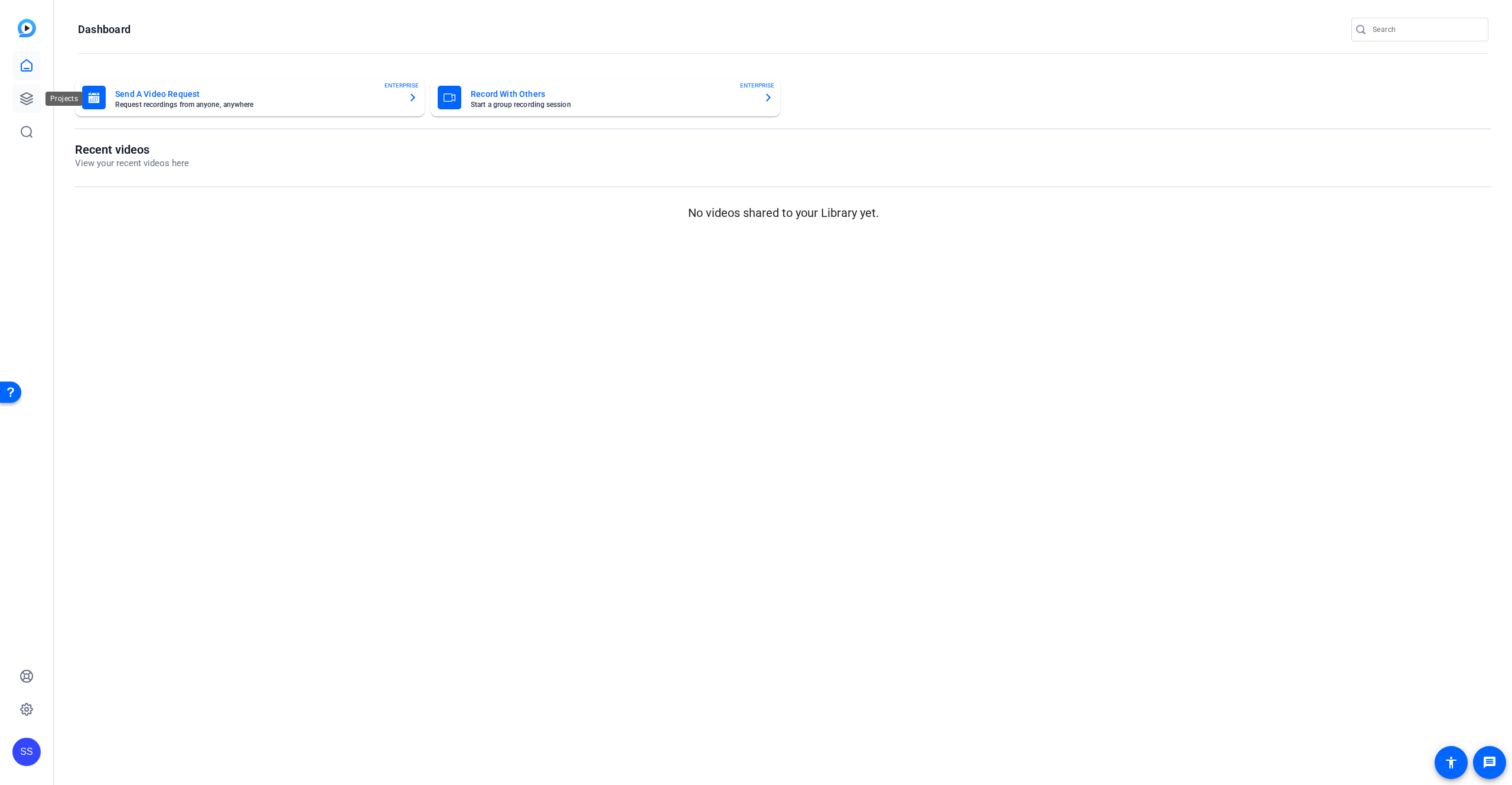
click at [31, 103] on icon at bounding box center [26, 98] width 14 height 14
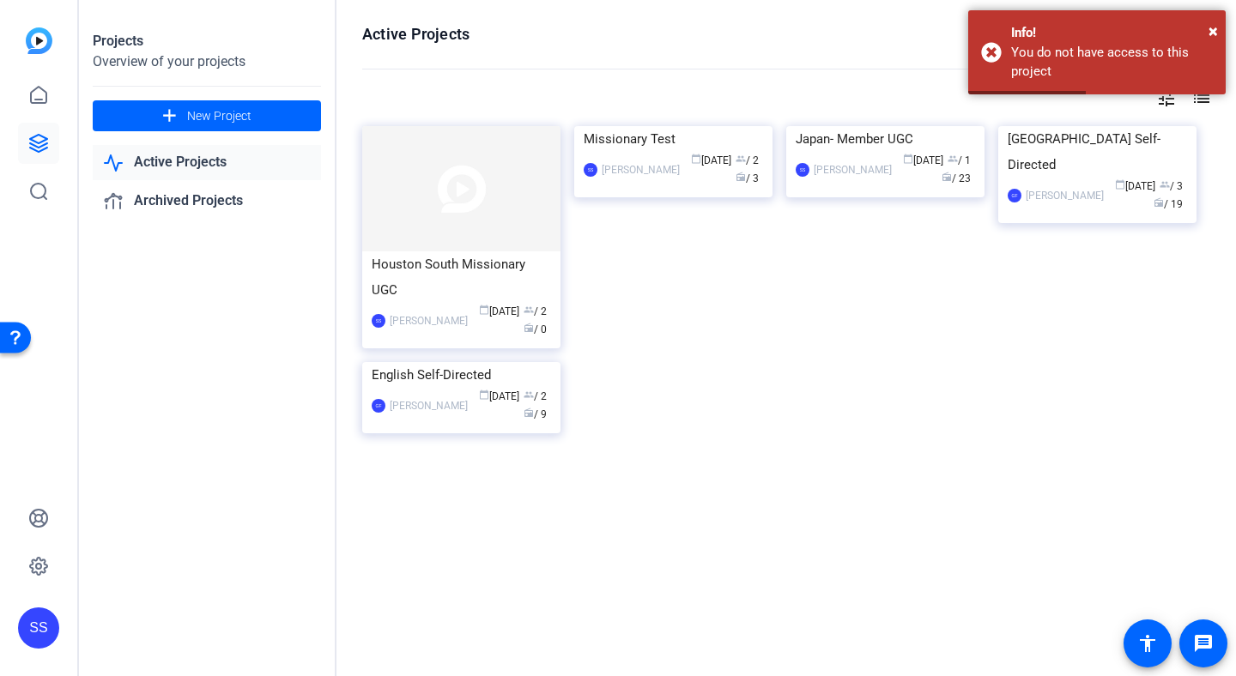
click at [976, 379] on div "Houston South Missionary UGC SS [PERSON_NAME] calendar_today [DATE] group / 2 r…" at bounding box center [786, 298] width 848 height 345
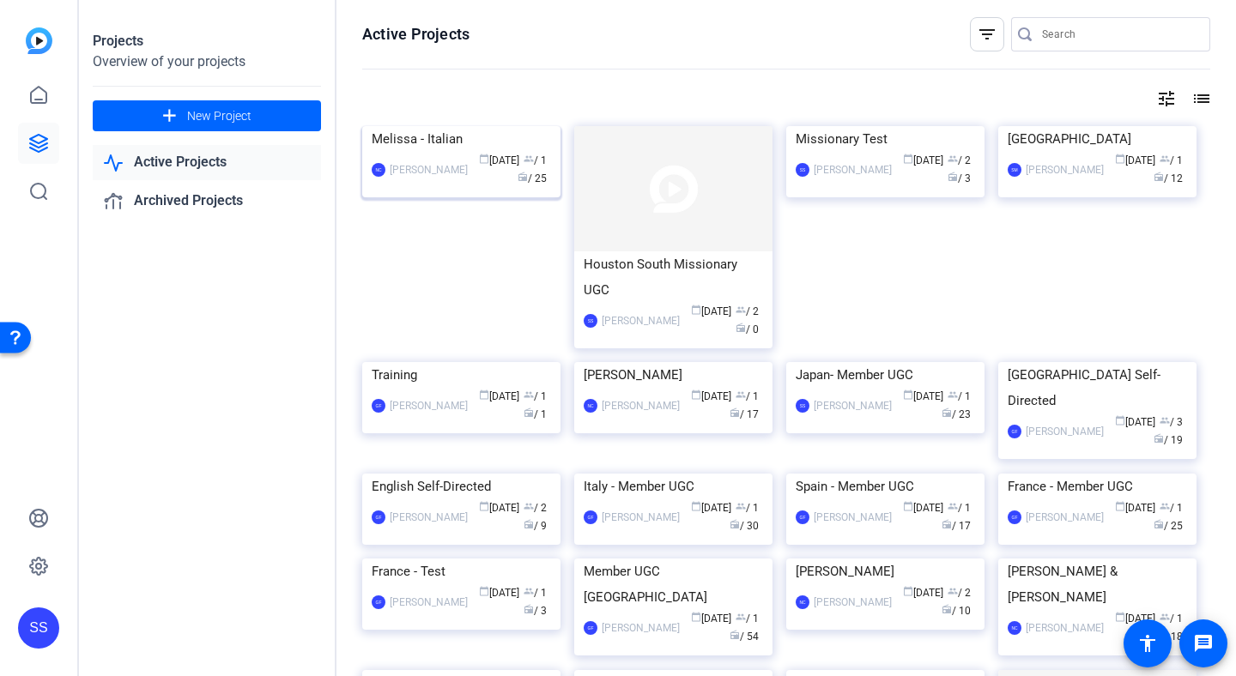
click at [429, 152] on div "Melissa - Italian" at bounding box center [461, 139] width 179 height 26
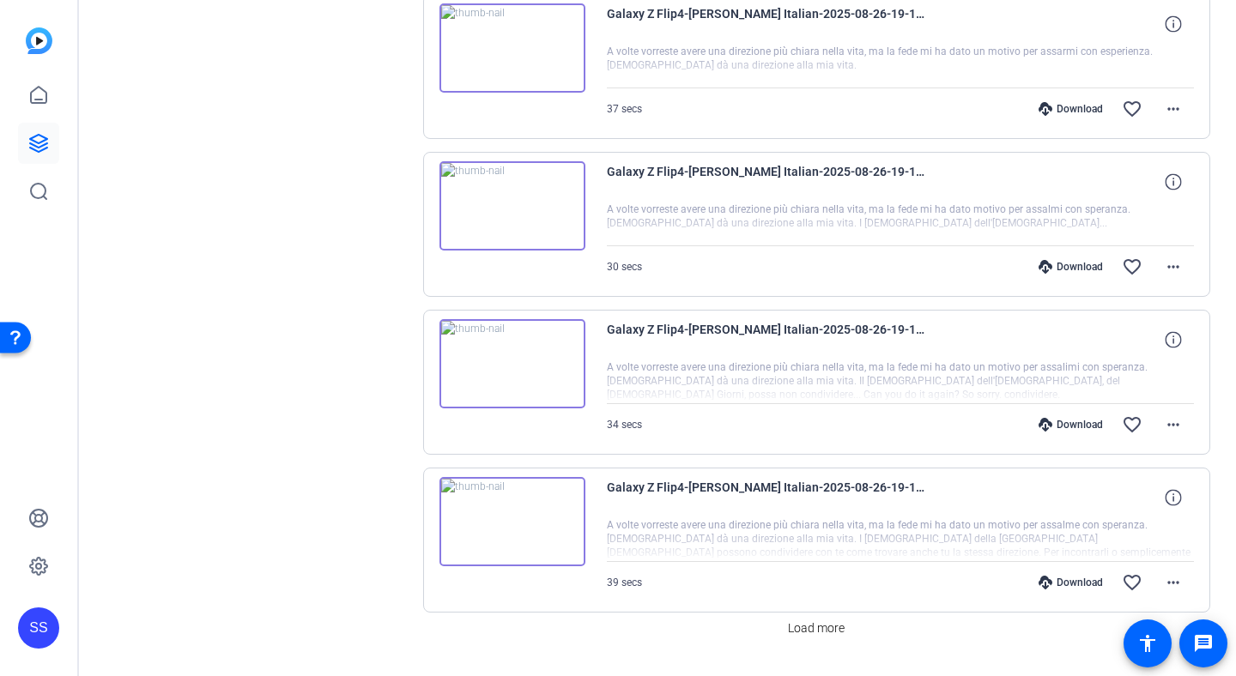
scroll to position [1222, 0]
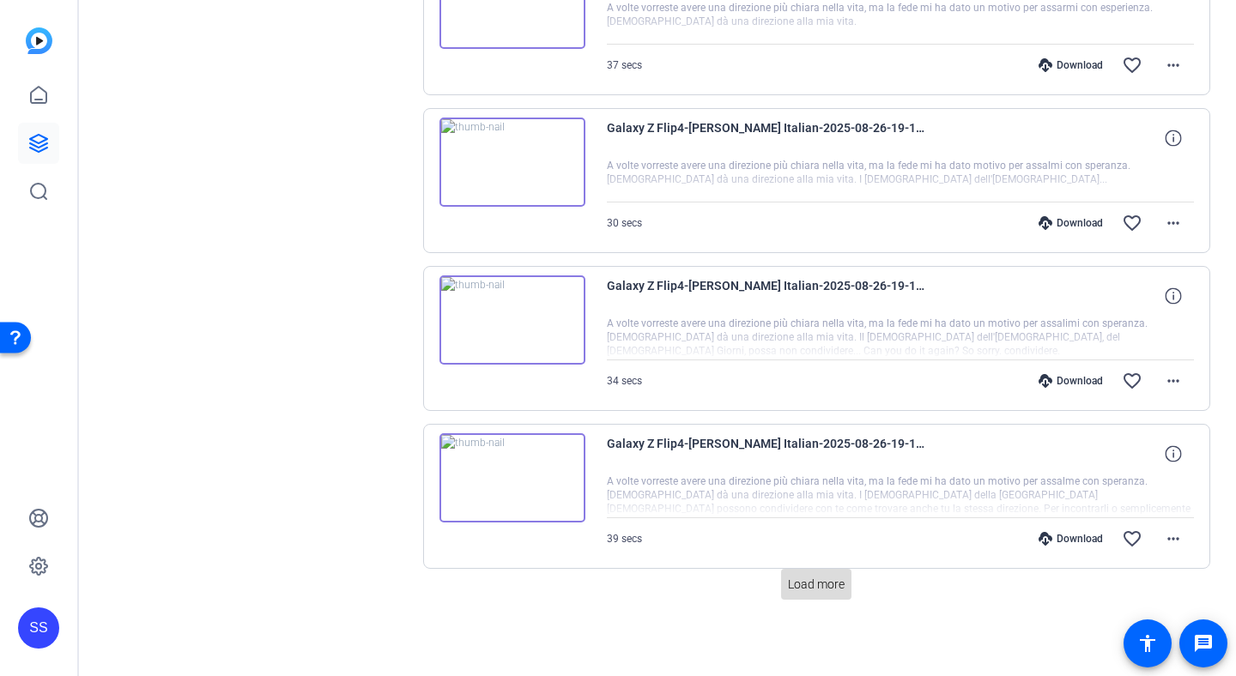
click at [811, 583] on span "Load more" at bounding box center [816, 585] width 57 height 18
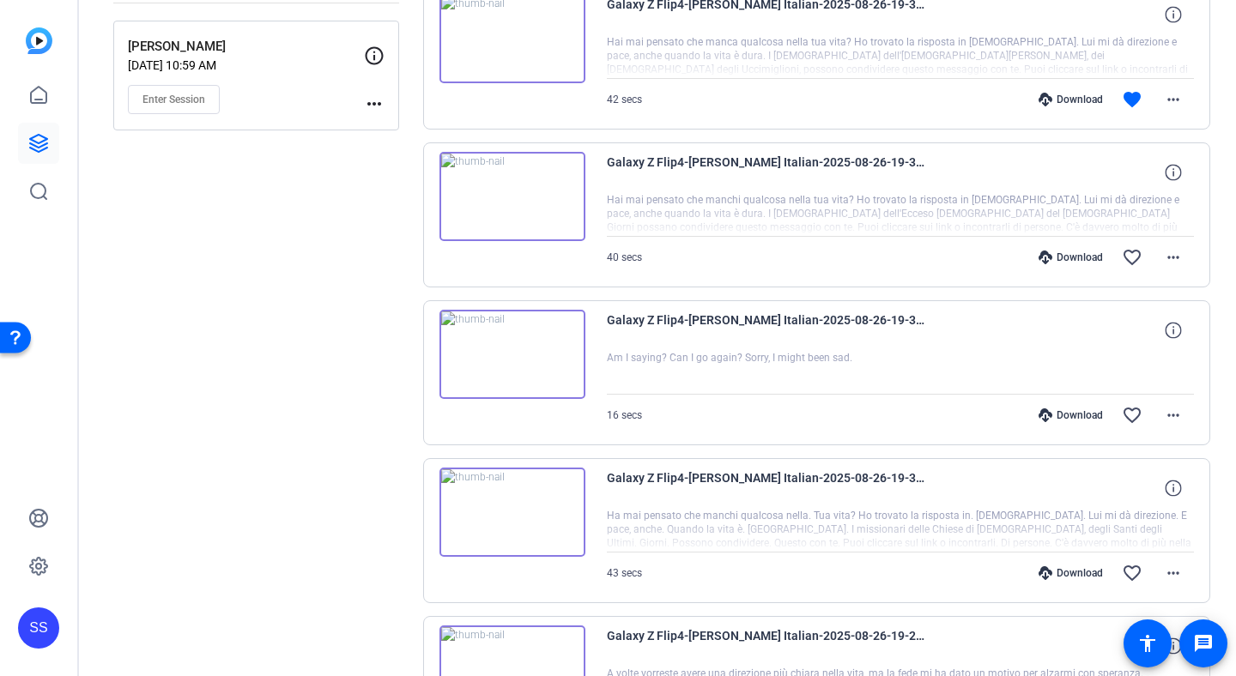
scroll to position [0, 0]
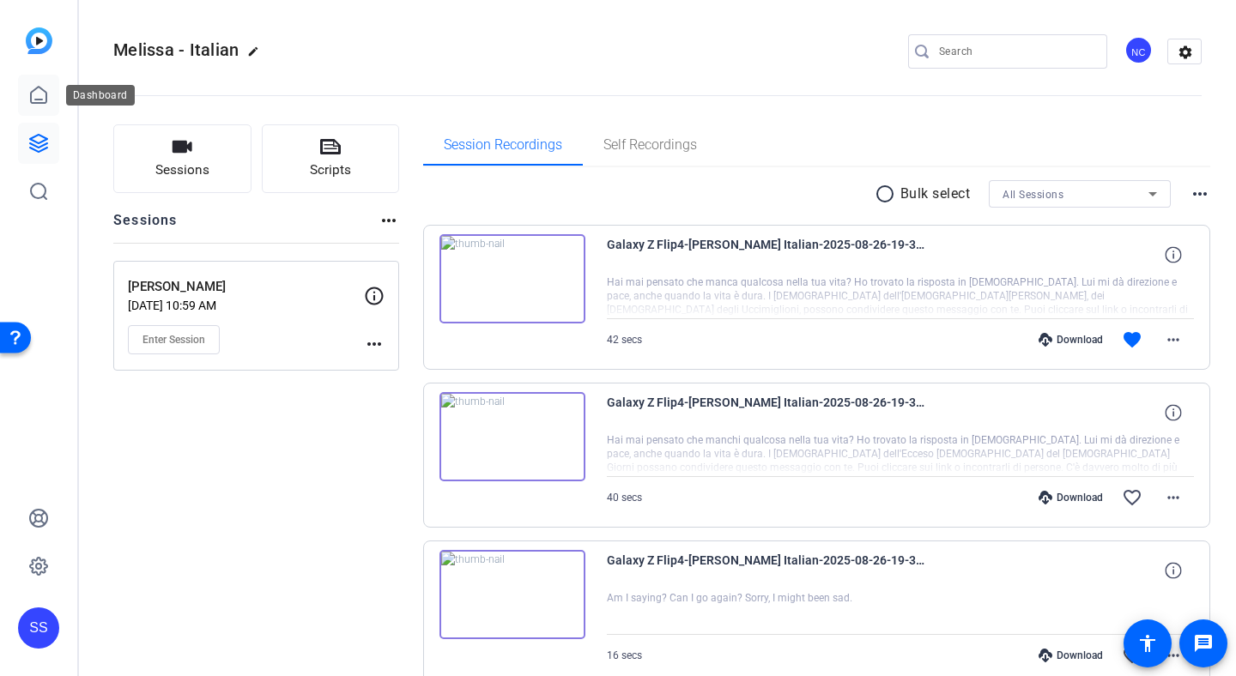
click at [32, 110] on link at bounding box center [38, 95] width 41 height 41
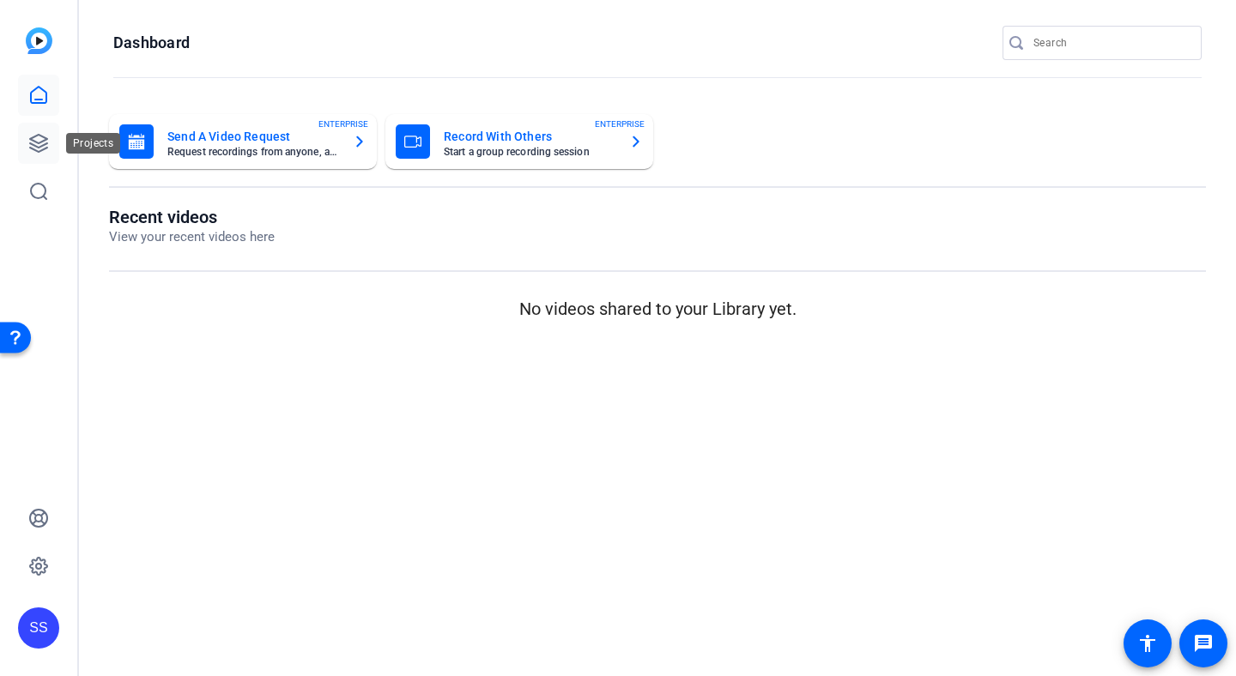
click at [30, 142] on icon at bounding box center [38, 143] width 21 height 21
